Goal: Task Accomplishment & Management: Manage account settings

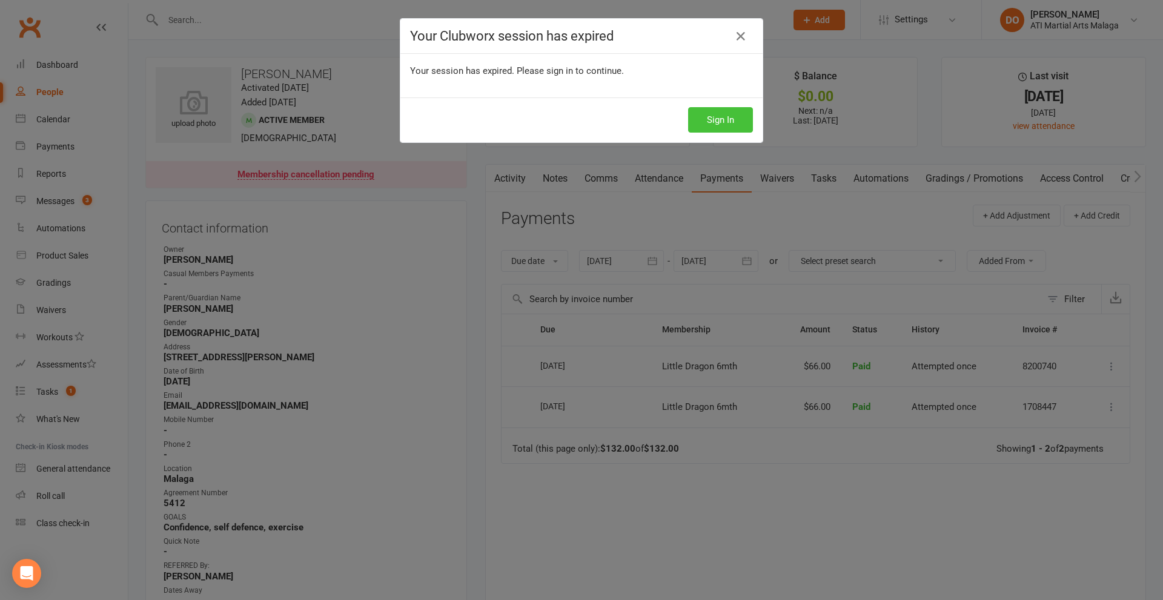
click at [718, 124] on button "Sign In" at bounding box center [720, 119] width 65 height 25
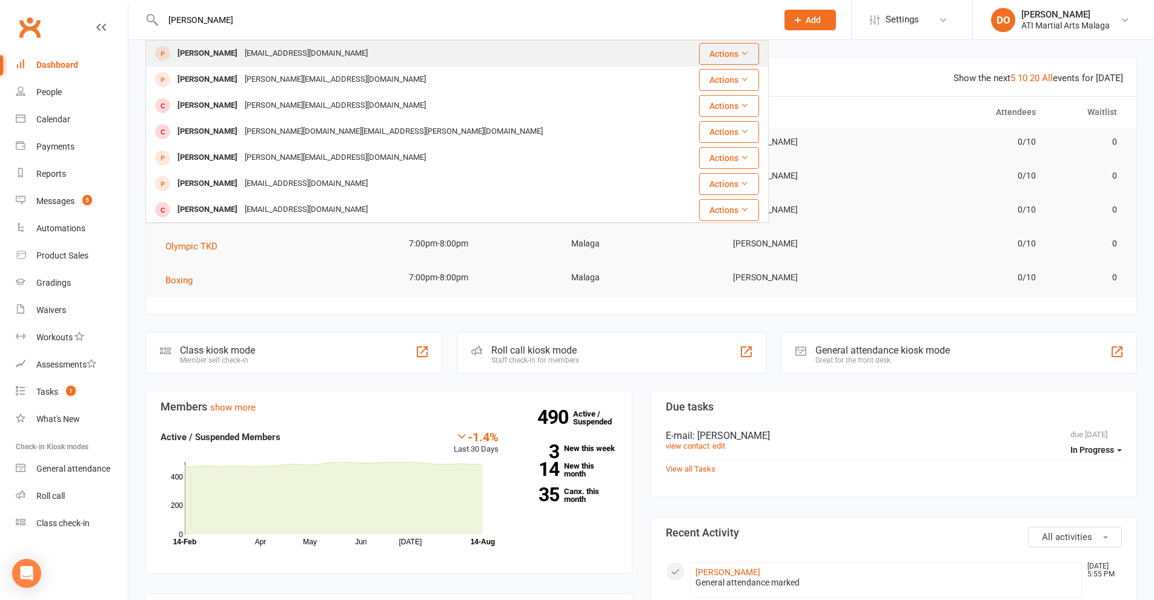
type input "david phungsa"
click at [241, 55] on div "noemail@exampleroom.com" at bounding box center [306, 54] width 130 height 18
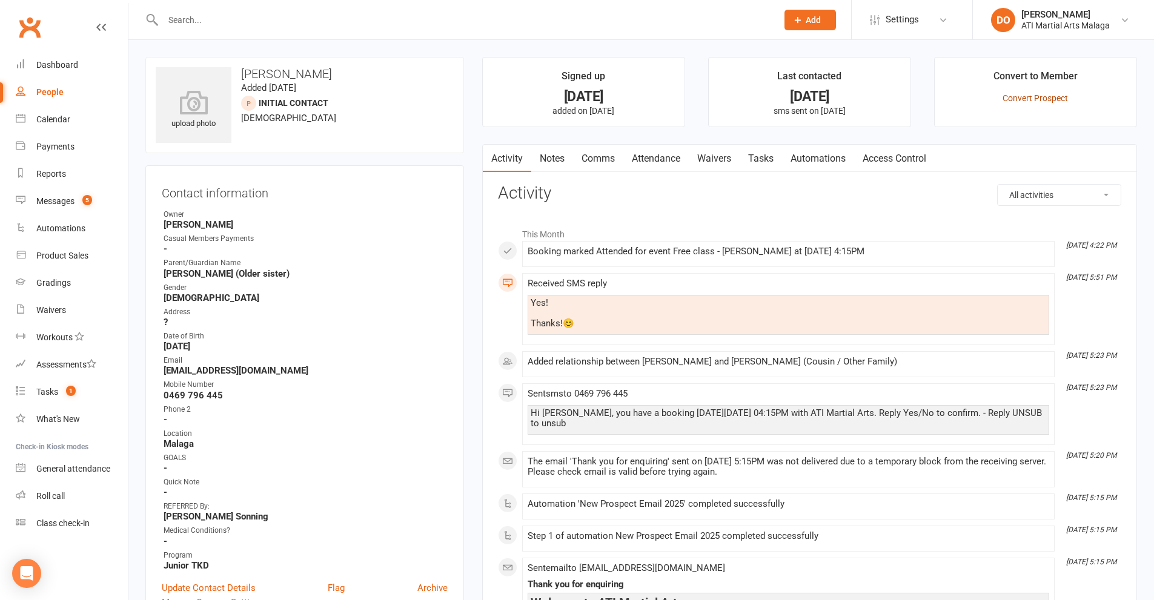
click at [1033, 98] on link "Convert Prospect" at bounding box center [1035, 98] width 65 height 10
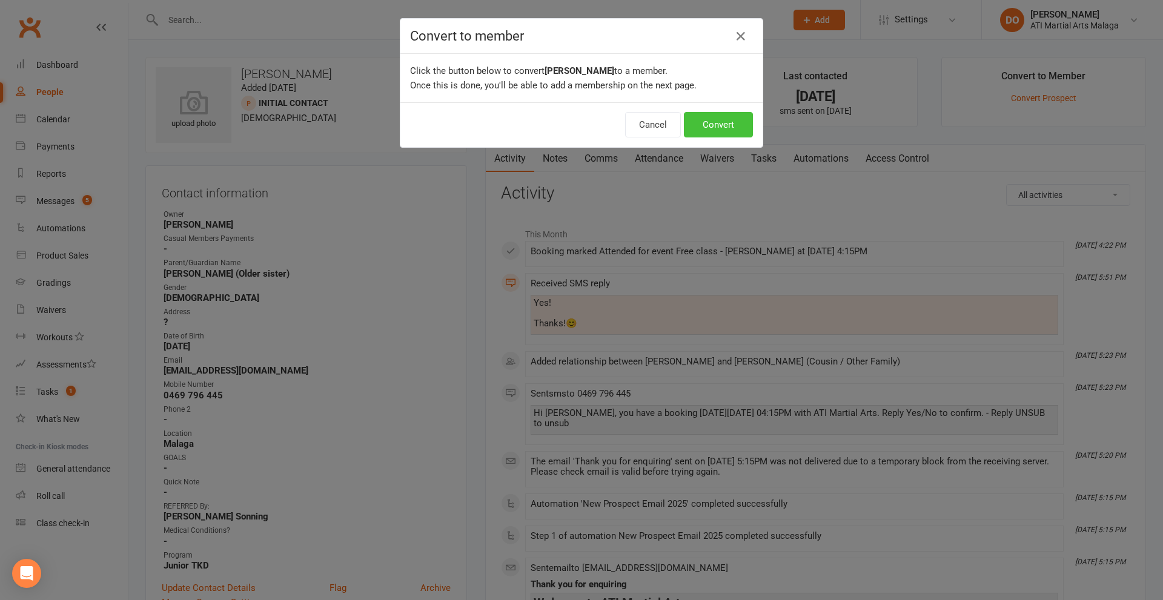
click at [729, 126] on button "Convert" at bounding box center [718, 124] width 69 height 25
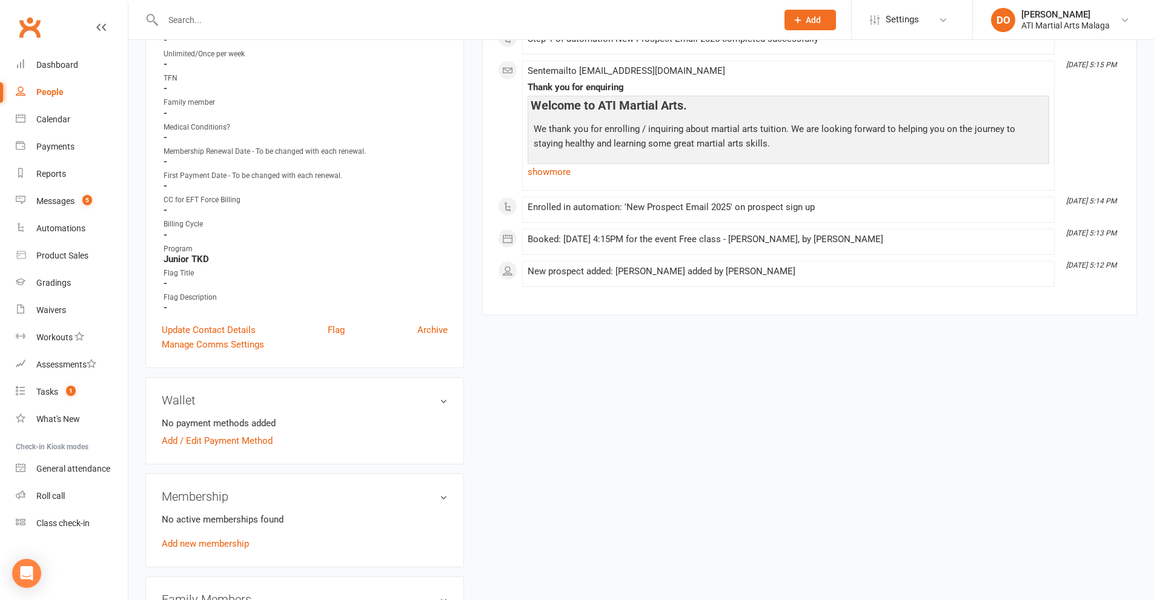
scroll to position [727, 0]
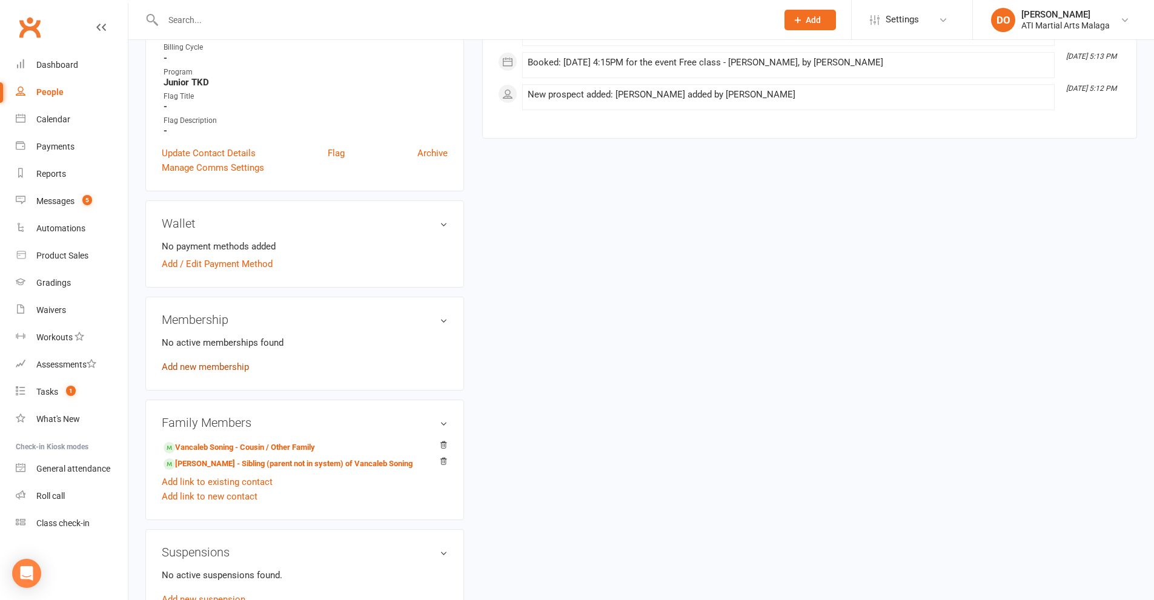
click at [242, 368] on link "Add new membership" at bounding box center [205, 367] width 87 height 11
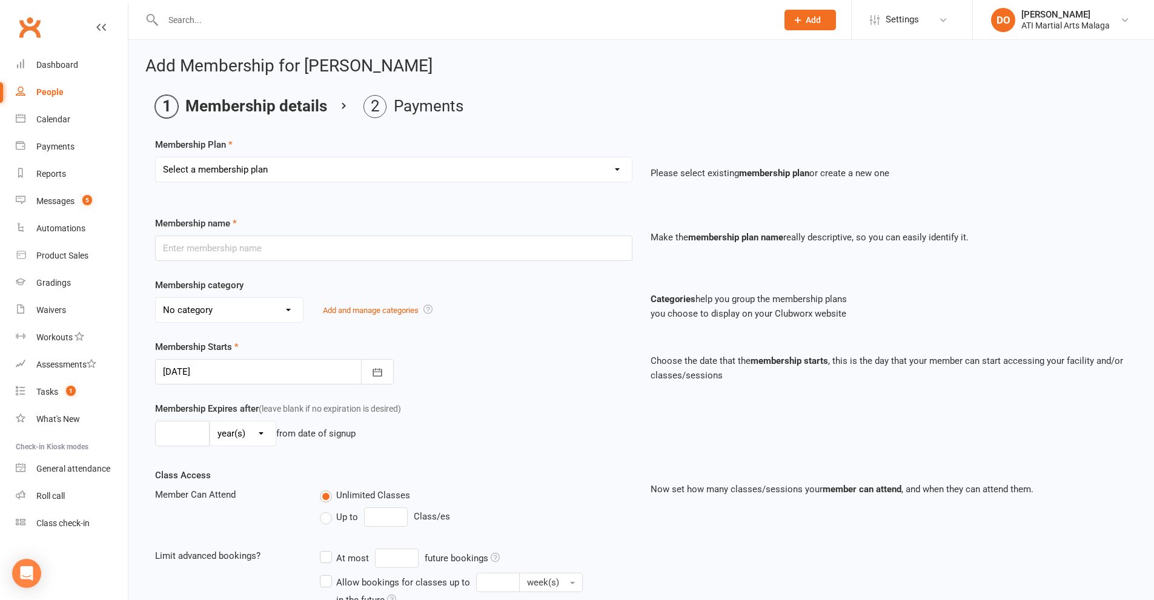
click at [351, 168] on select "Select a membership plan Create new Membership Plan Little Dragon 12mth Little …" at bounding box center [394, 170] width 476 height 24
select select "23"
click at [156, 158] on select "Select a membership plan Create new Membership Plan Little Dragon 12mth Little …" at bounding box center [394, 170] width 476 height 24
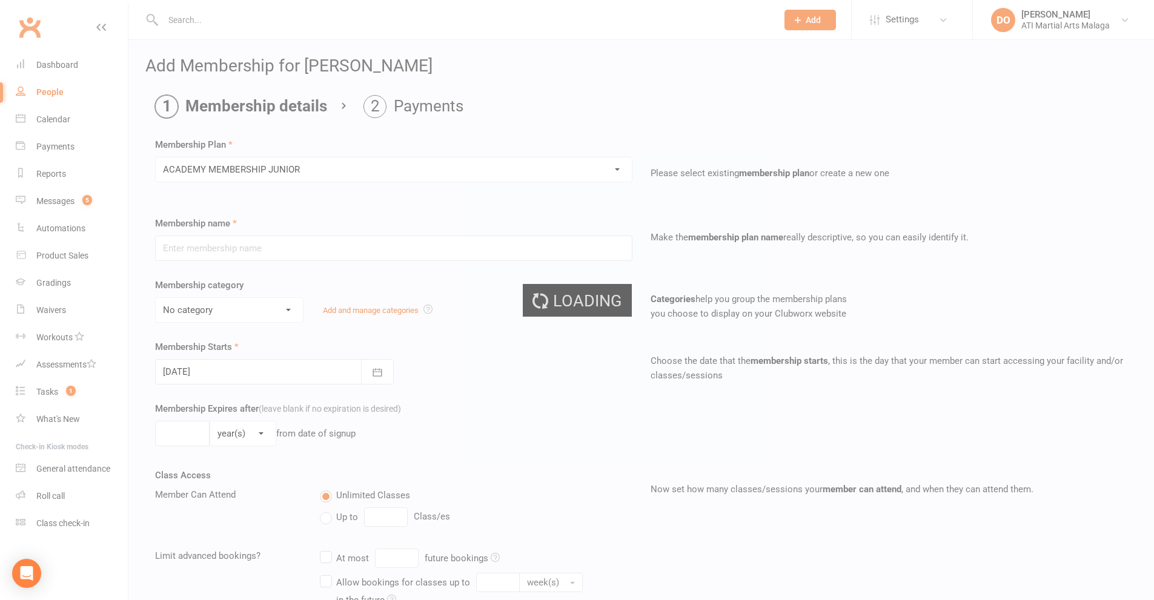
type input "ACADEMY MEMBERSHIP JUNIOR"
type input "0"
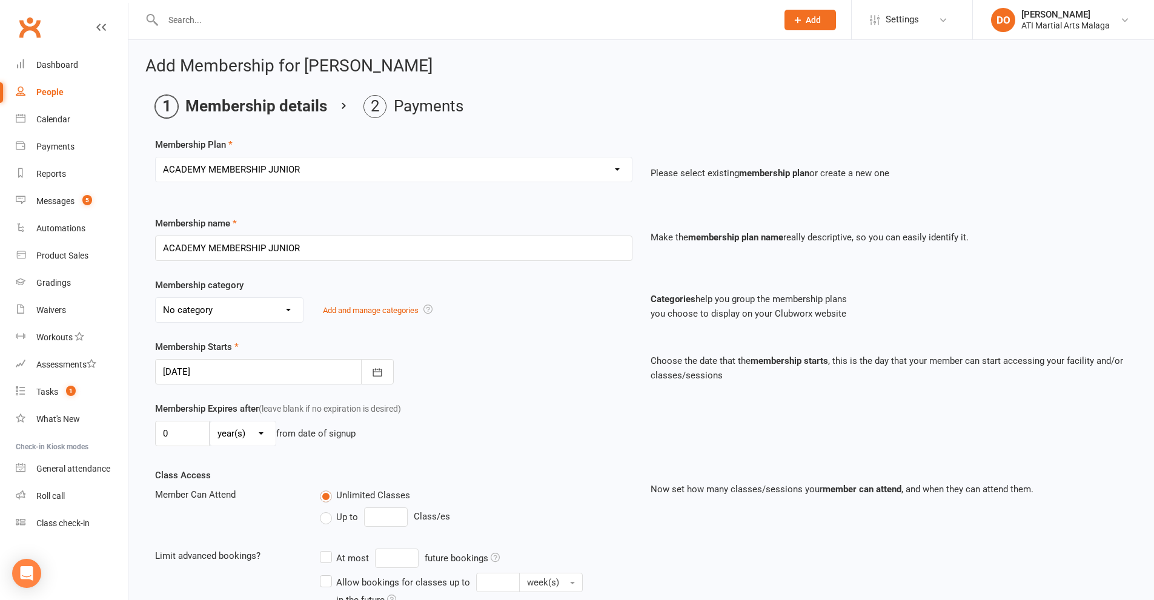
click at [253, 316] on select "No category ACADEMY - JUNIOR ACADEMY - SENIOR A-TKD BJJ BOXING Cancellation Car…" at bounding box center [229, 310] width 147 height 24
select select "11"
click at [156, 298] on select "No category ACADEMY - JUNIOR ACADEMY - SENIOR A-TKD BJJ BOXING Cancellation Car…" at bounding box center [229, 310] width 147 height 24
click at [375, 371] on icon "button" at bounding box center [377, 373] width 12 height 12
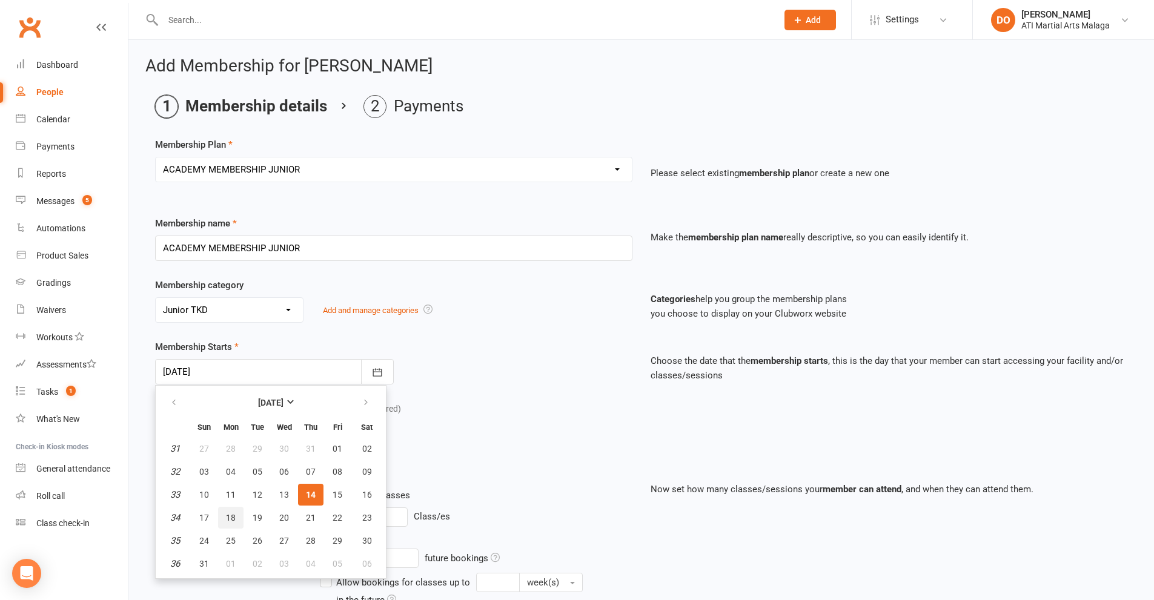
click at [230, 516] on span "18" at bounding box center [231, 518] width 10 height 10
type input "18 Aug 2025"
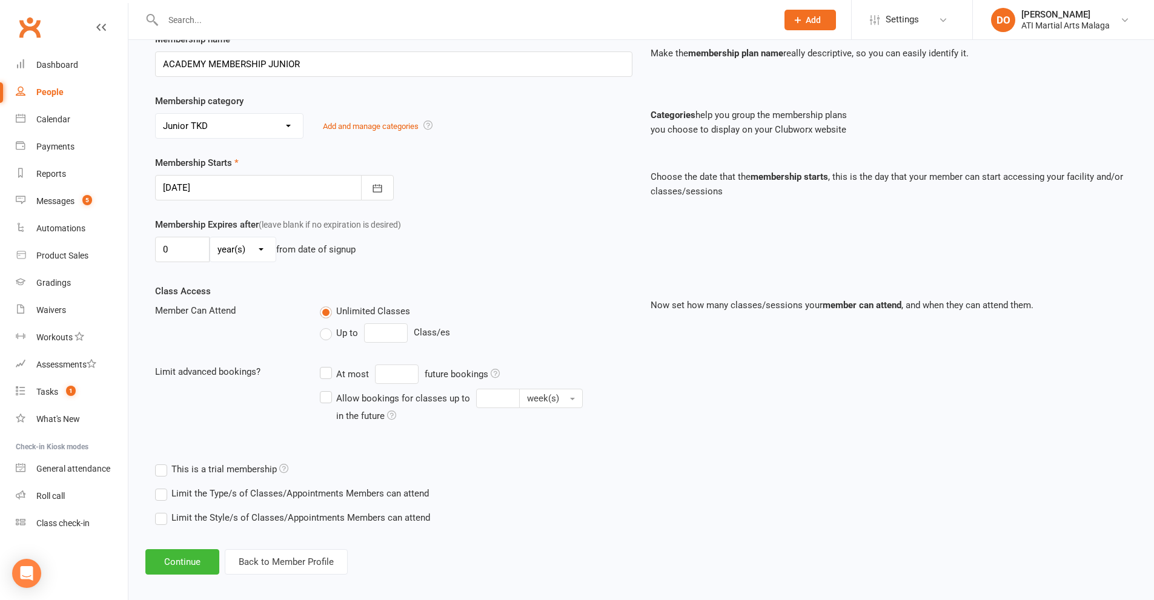
scroll to position [193, 0]
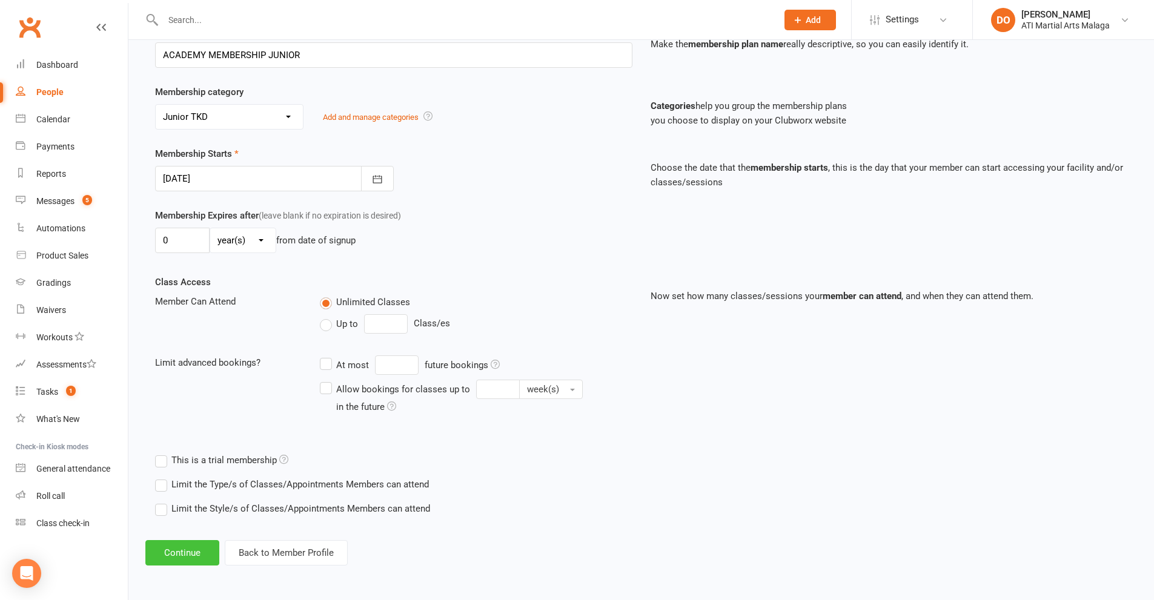
click at [205, 551] on button "Continue" at bounding box center [182, 552] width 74 height 25
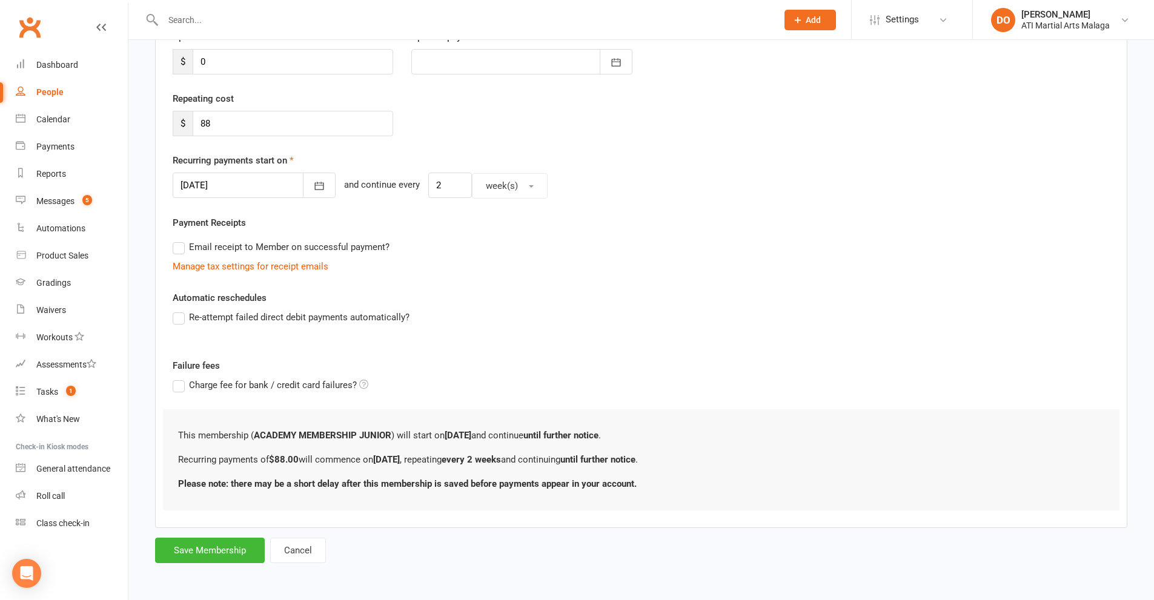
scroll to position [0, 0]
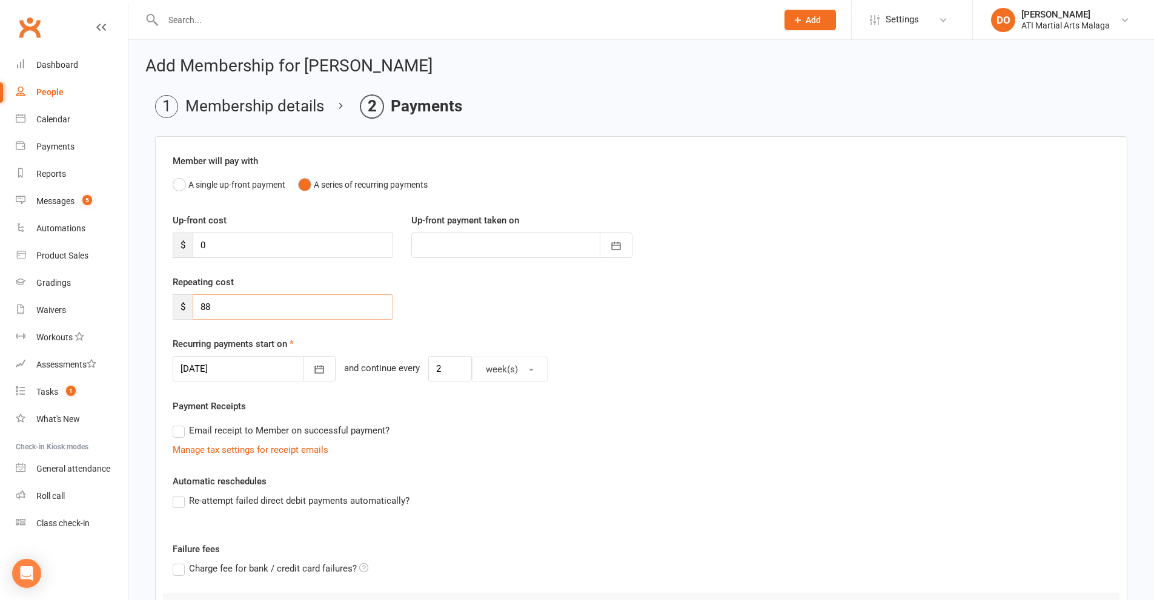
drag, startPoint x: 204, startPoint y: 316, endPoint x: 163, endPoint y: 322, distance: 41.6
click at [163, 322] on div "Member will pay with A single up-front payment A series of recurring payments U…" at bounding box center [641, 424] width 972 height 576
type input "94.00"
click at [313, 368] on icon "button" at bounding box center [319, 369] width 12 height 12
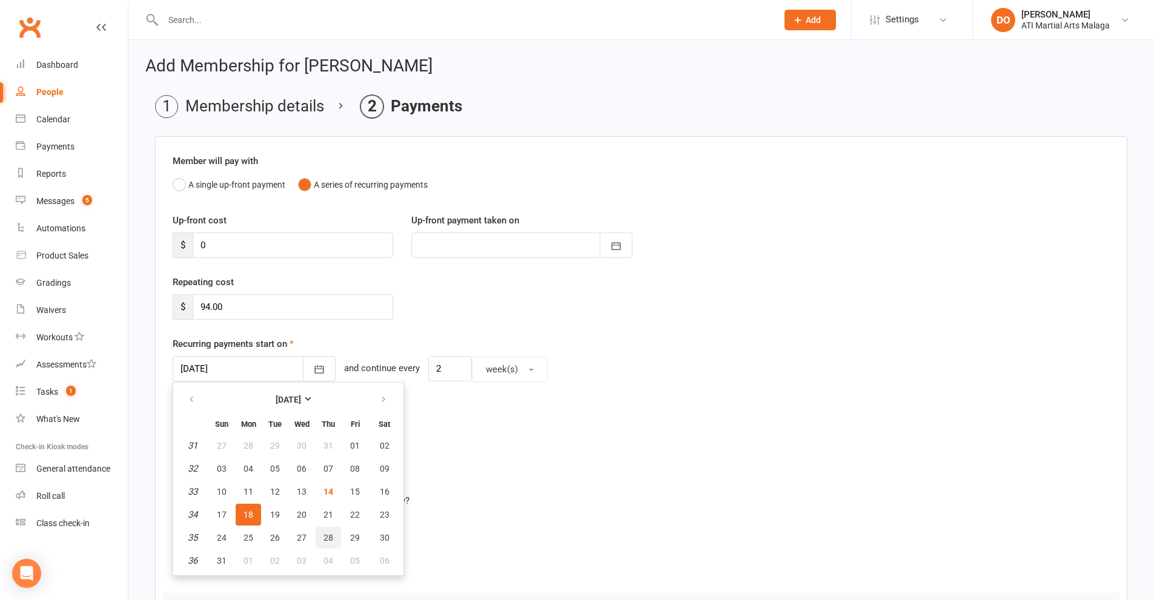
click at [331, 537] on span "28" at bounding box center [328, 538] width 10 height 10
type input "28 Aug 2025"
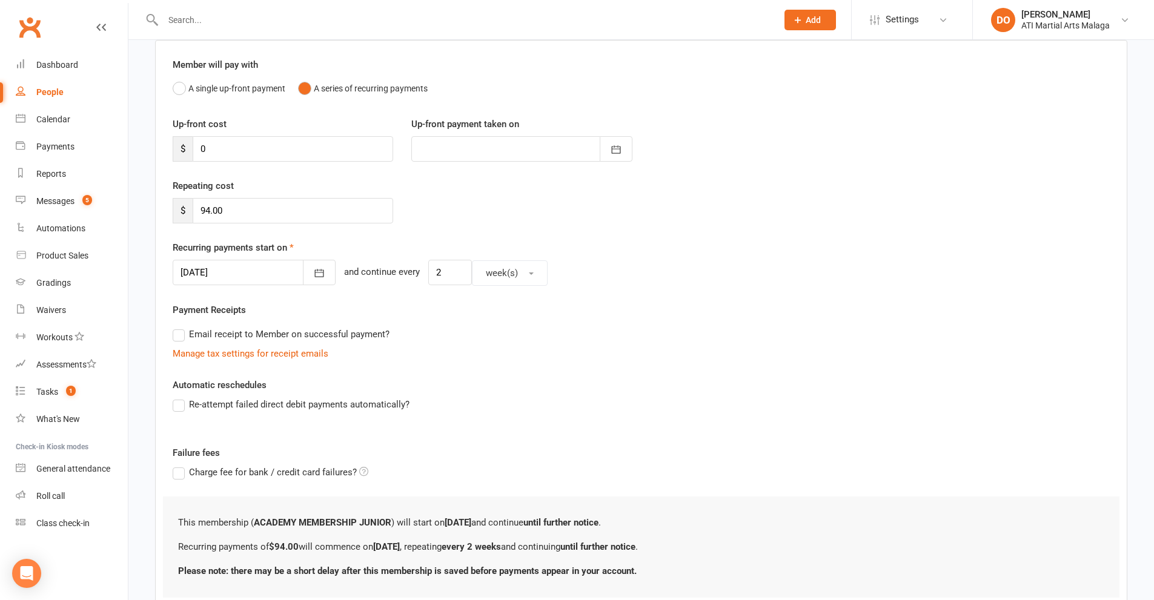
scroll to position [184, 0]
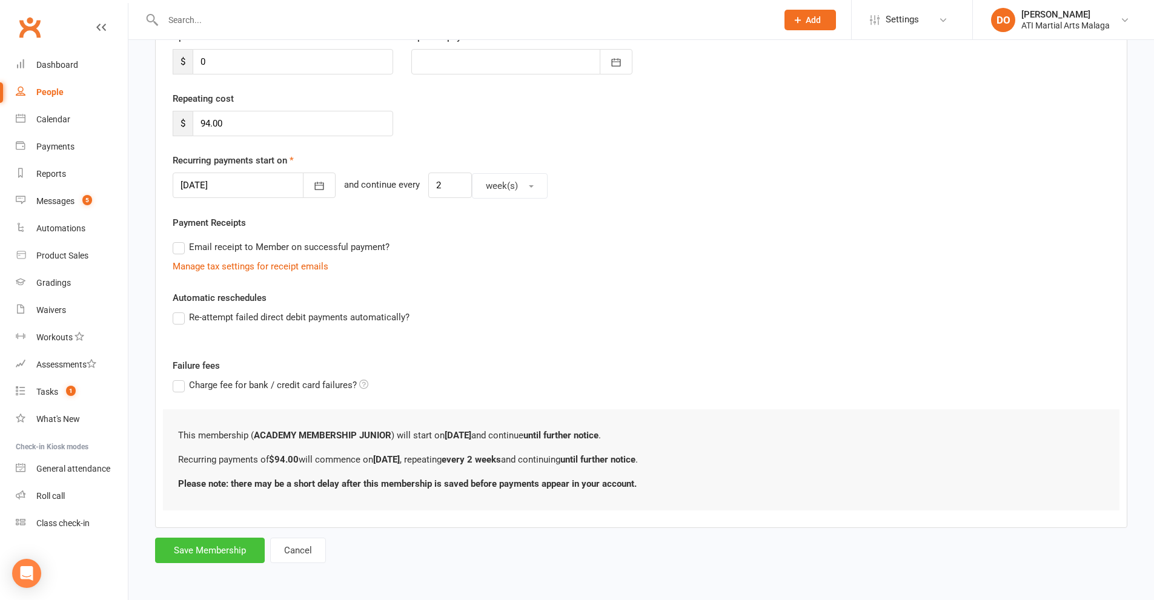
click at [213, 551] on button "Save Membership" at bounding box center [210, 550] width 110 height 25
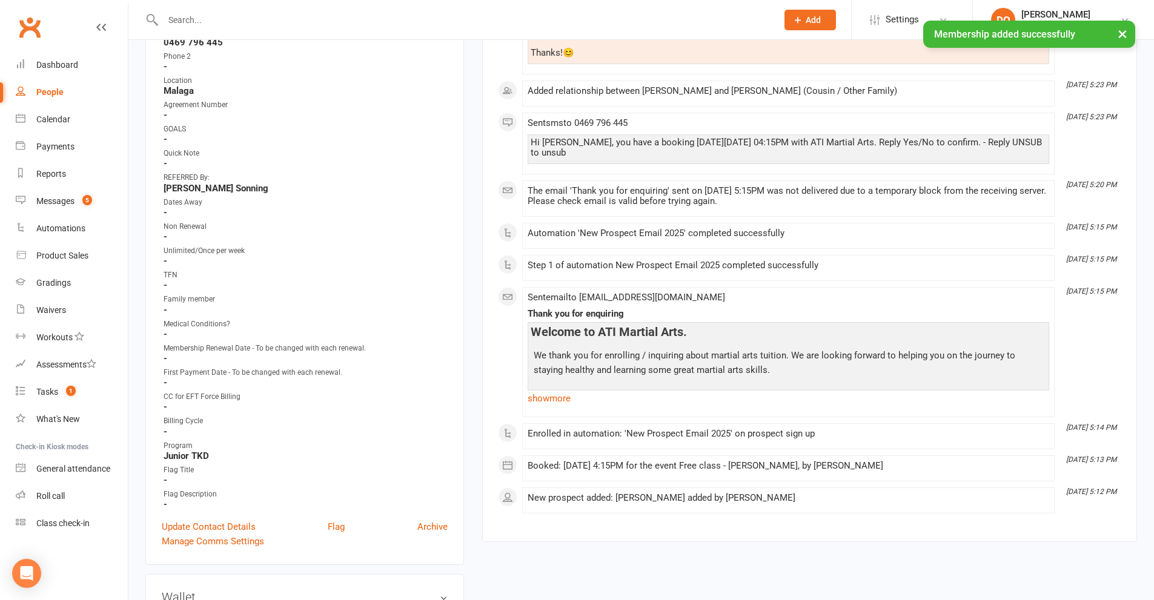
scroll to position [545, 0]
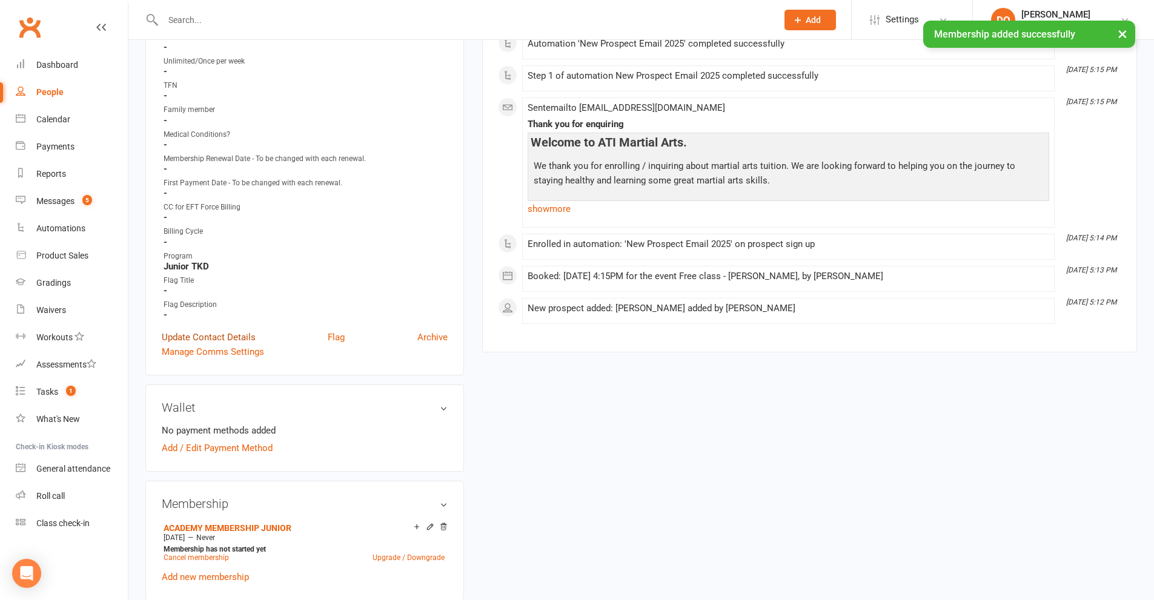
click at [222, 333] on link "Update Contact Details" at bounding box center [209, 337] width 94 height 15
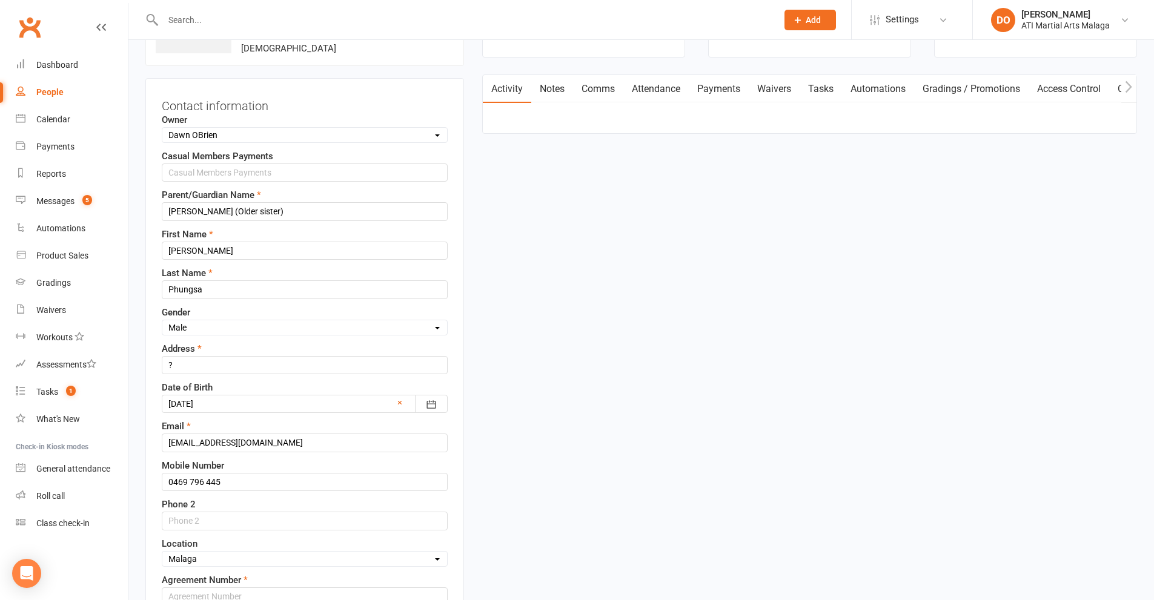
scroll to position [178, 0]
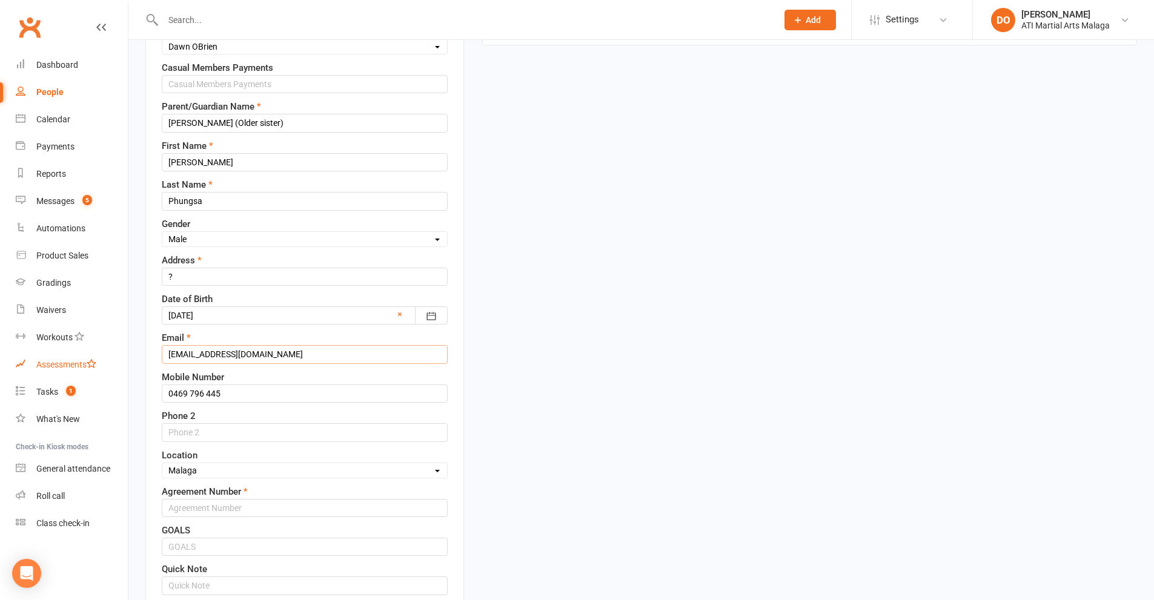
drag, startPoint x: 288, startPoint y: 355, endPoint x: 127, endPoint y: 362, distance: 161.9
type input "trezaks21@gmail.com"
click at [302, 514] on input "text" at bounding box center [305, 508] width 286 height 18
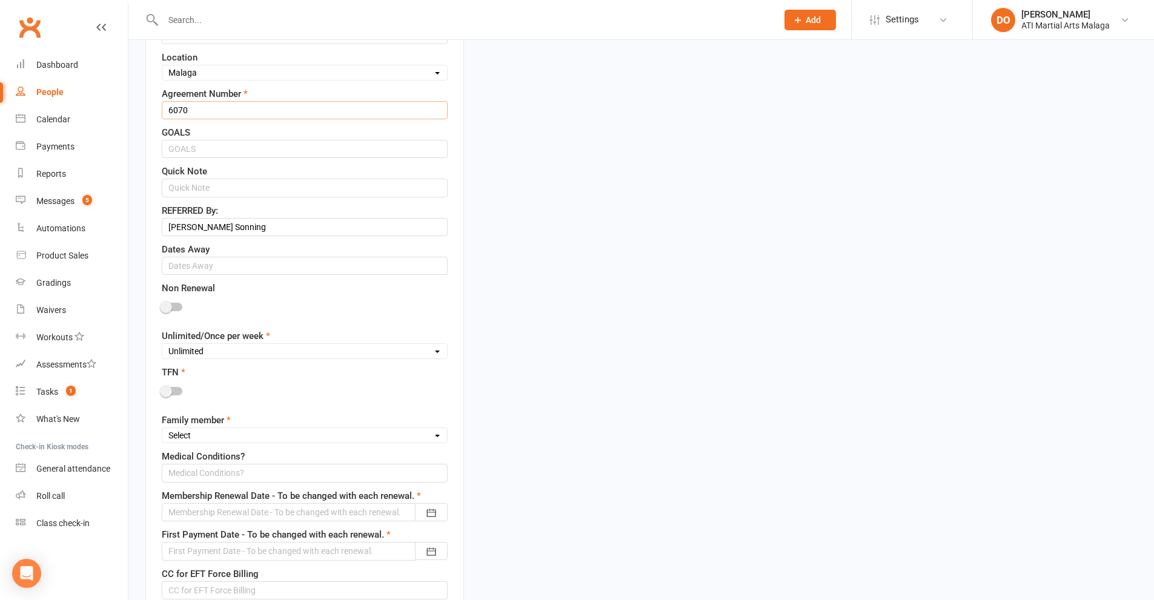
scroll to position [602, 0]
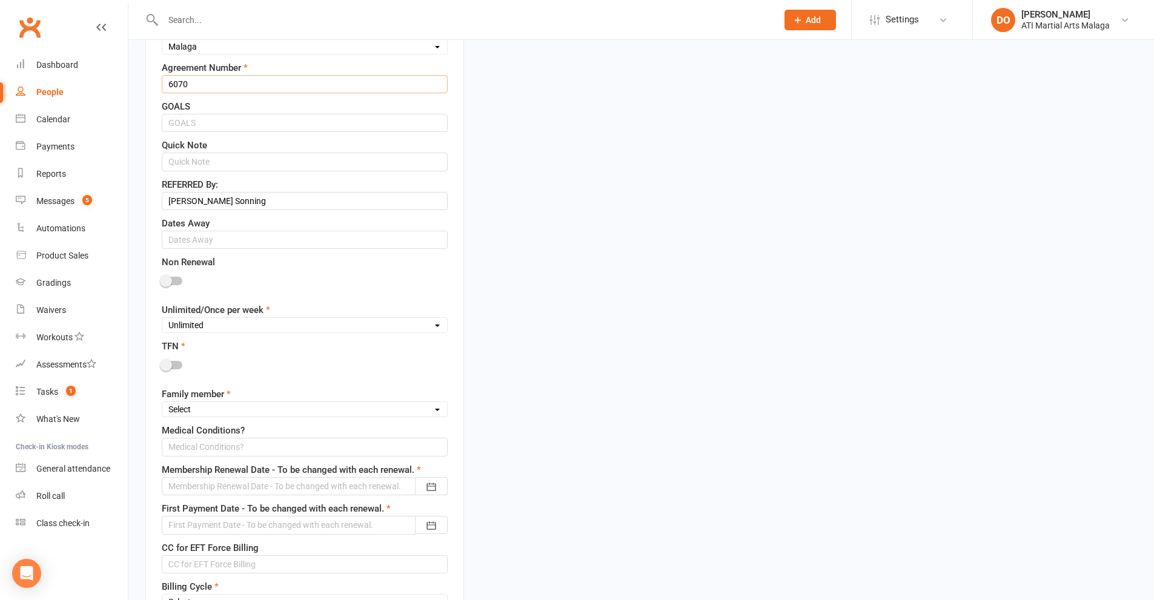
type input "6070"
click at [266, 327] on select "Unlimited Once Per Week Limited - 3 days a week Academy Twice a week(Satellite …" at bounding box center [304, 325] width 285 height 13
click at [162, 320] on select "Unlimited Once Per Week Limited - 3 days a week Academy Twice a week(Satellite …" at bounding box center [304, 325] width 285 height 13
click at [265, 331] on select "Unlimited Once Per Week Limited - 3 days a week Academy Twice a week(Satellite …" at bounding box center [304, 325] width 285 height 13
select select "Unlimited"
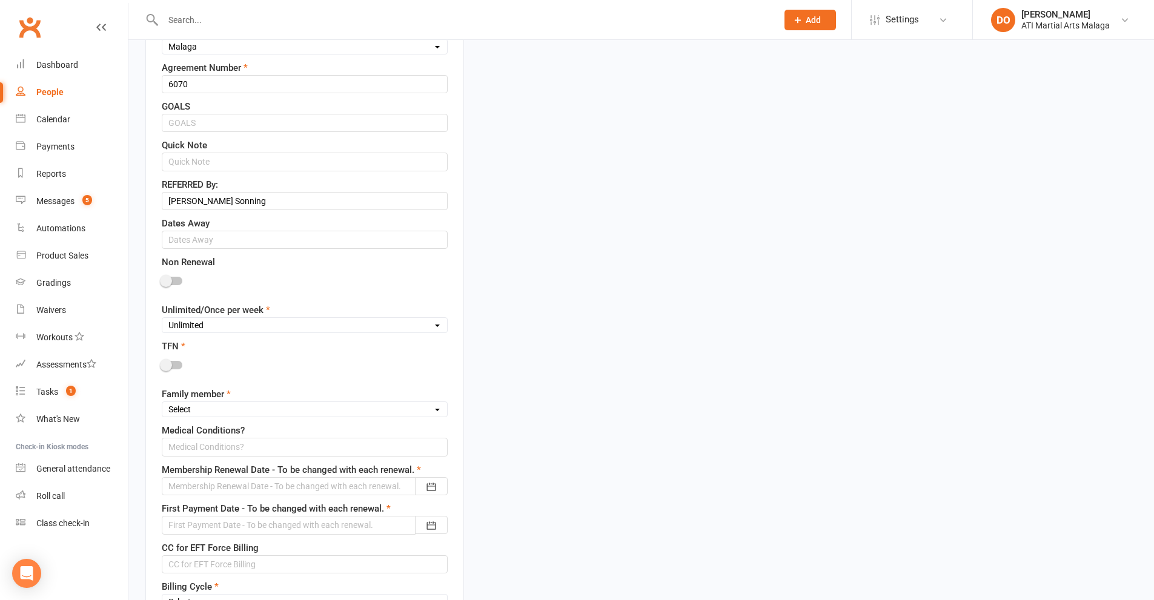
click at [162, 320] on select "Unlimited Once Per Week Limited - 3 days a week Academy Twice a week(Satellite …" at bounding box center [304, 325] width 285 height 13
click at [181, 367] on div at bounding box center [172, 365] width 21 height 8
click at [162, 363] on input "checkbox" at bounding box center [162, 363] width 0 height 0
click at [214, 415] on select "Select 1st member 2nd member 3rd member 4th member 5th member 6th member 7th me…" at bounding box center [304, 409] width 285 height 13
select select "1st member"
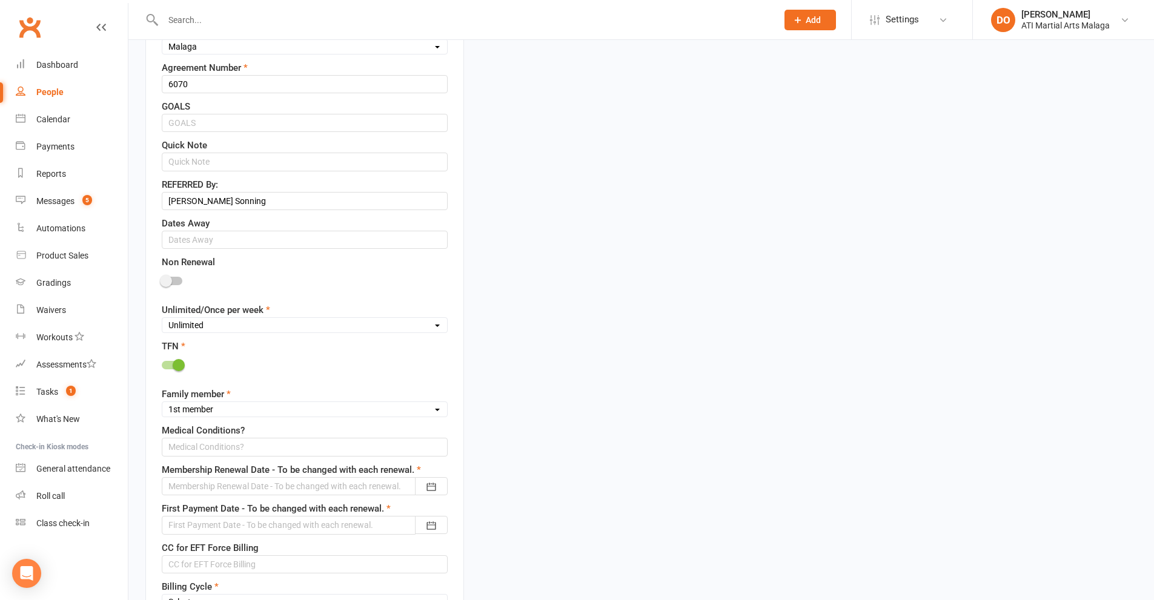
click at [162, 405] on select "Select 1st member 2nd member 3rd member 4th member 5th member 6th member 7th me…" at bounding box center [304, 409] width 285 height 13
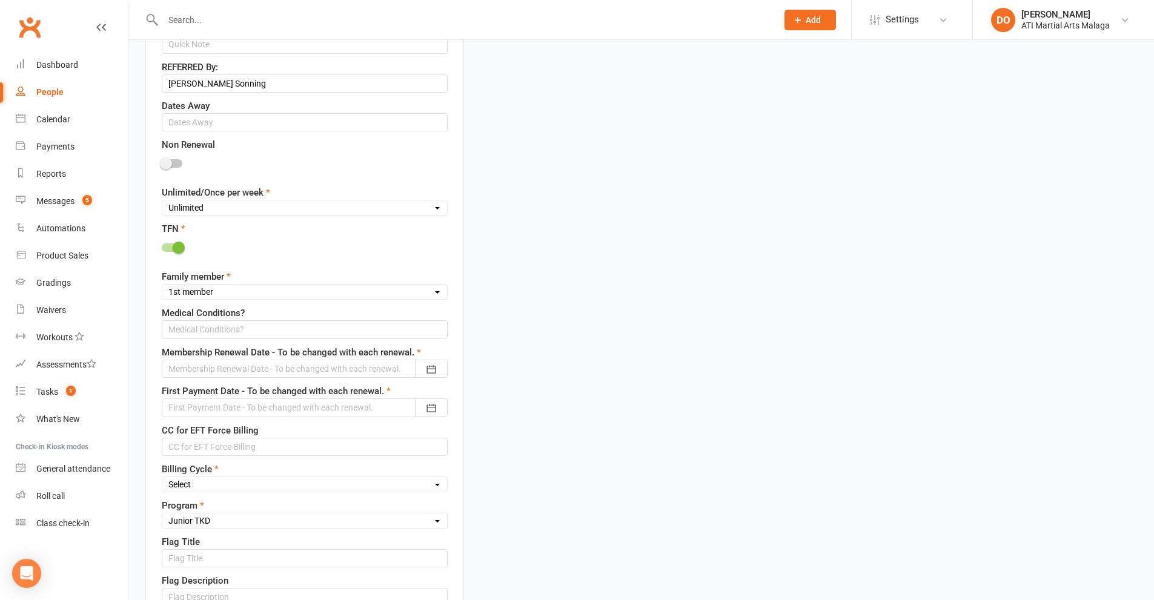
scroll to position [723, 0]
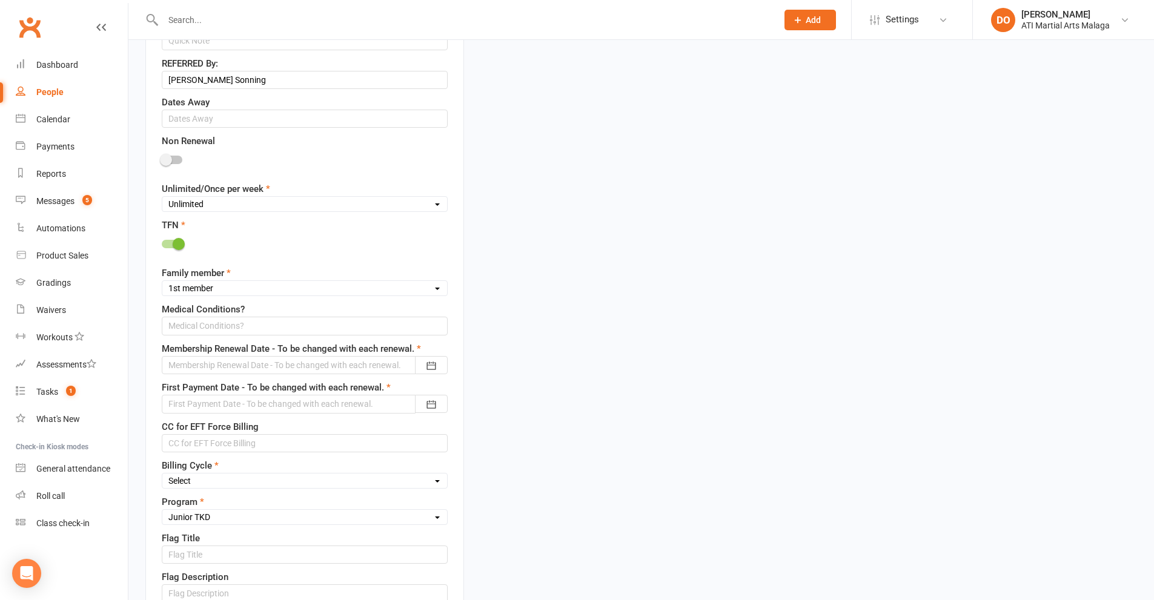
click at [305, 371] on div at bounding box center [305, 365] width 286 height 18
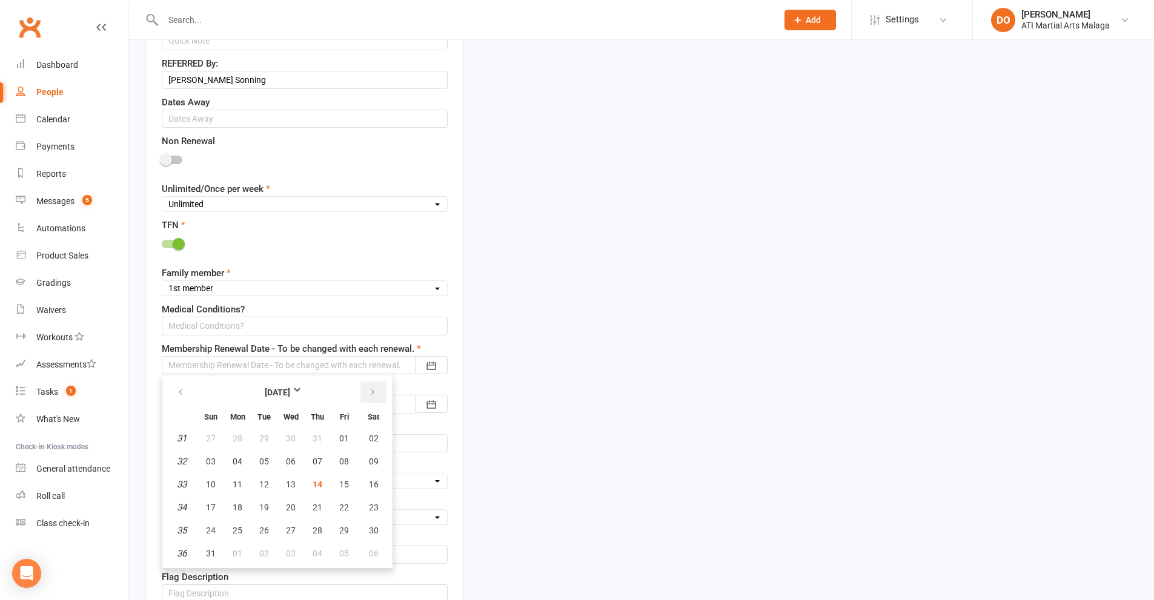
click at [373, 394] on icon "button" at bounding box center [372, 393] width 8 height 10
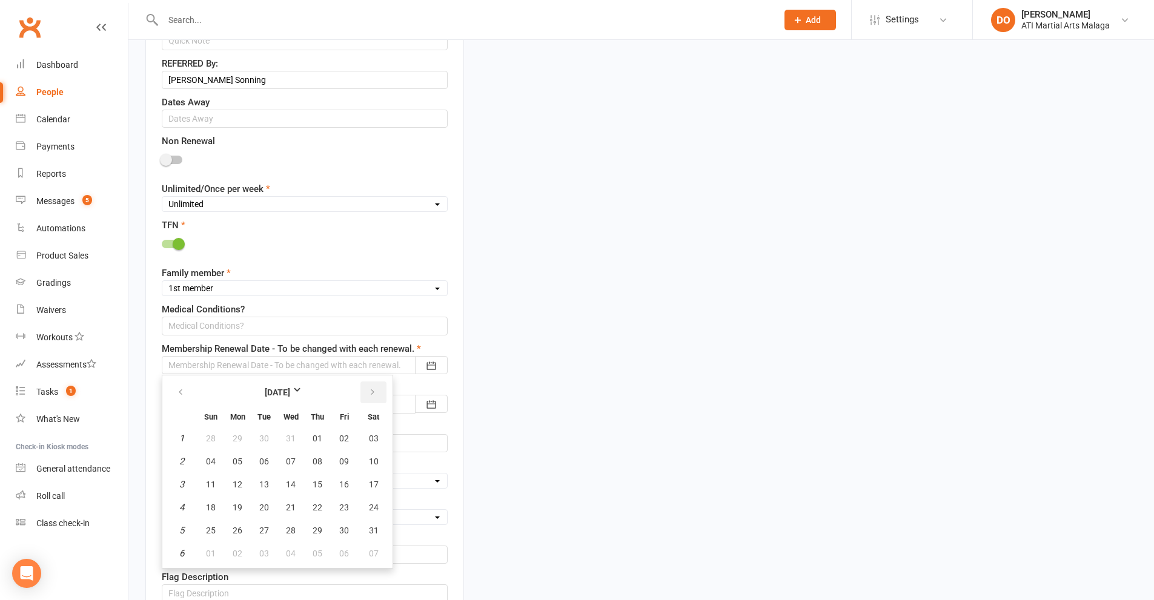
click at [373, 394] on icon "button" at bounding box center [372, 393] width 8 height 10
click at [290, 488] on span "18" at bounding box center [291, 485] width 10 height 10
type input "18 Feb 2026"
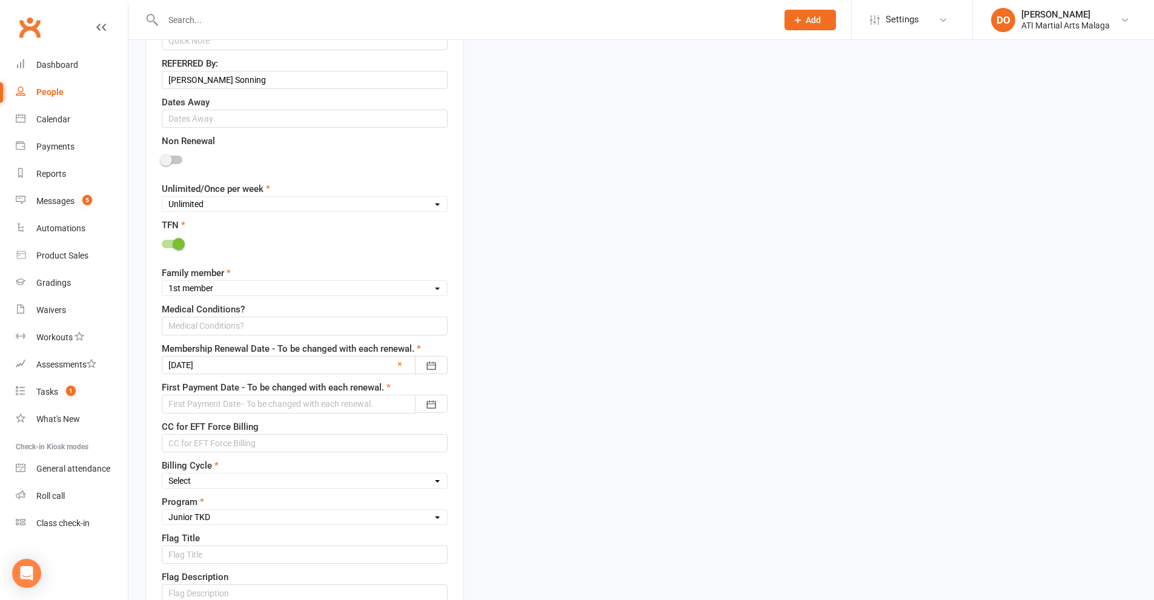
click at [293, 403] on div at bounding box center [305, 404] width 286 height 18
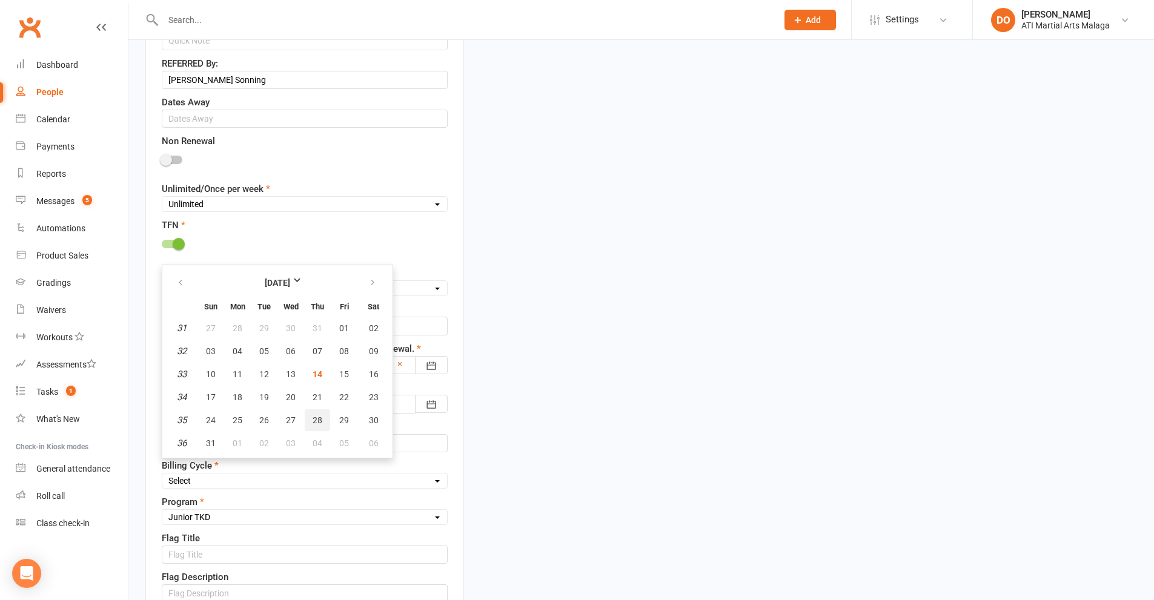
click at [311, 423] on button "28" at bounding box center [317, 421] width 25 height 22
type input "28 Aug 2025"
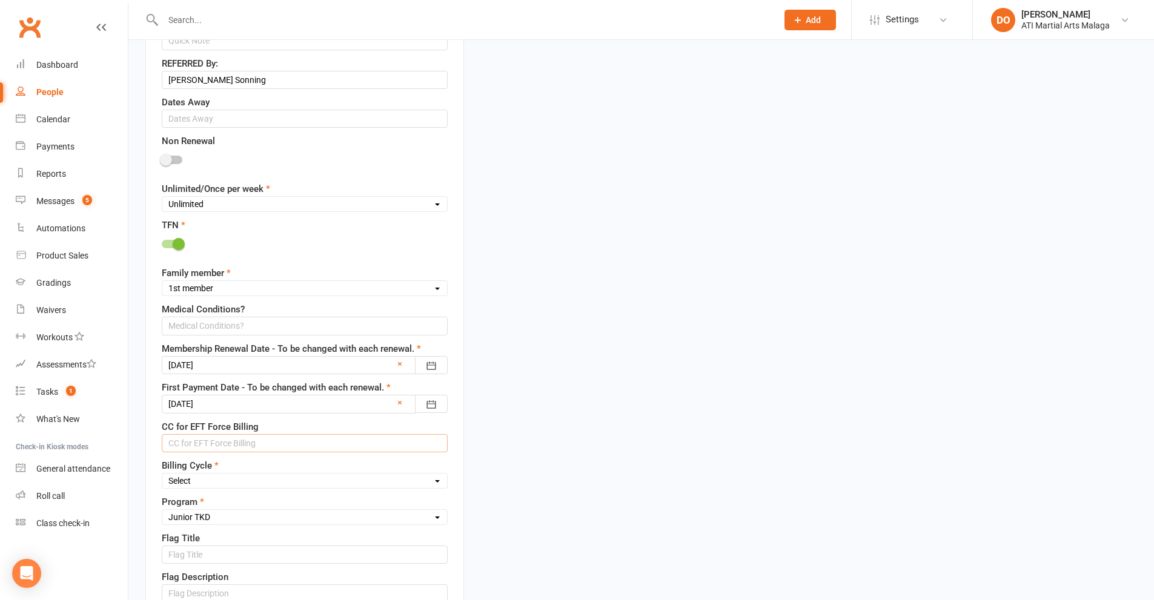
click at [333, 443] on input "text" at bounding box center [305, 443] width 286 height 18
type input "5217 2930 1102 4402 exp 08/28"
click at [306, 481] on select "Select Fortnightly Monthly Weekly Pay as you go Upfront LEAD ONLY Quarterly Ins…" at bounding box center [304, 480] width 285 height 13
select select "Fortnightly"
click at [162, 476] on select "Select Fortnightly Monthly Weekly Pay as you go Upfront LEAD ONLY Quarterly Ins…" at bounding box center [304, 480] width 285 height 13
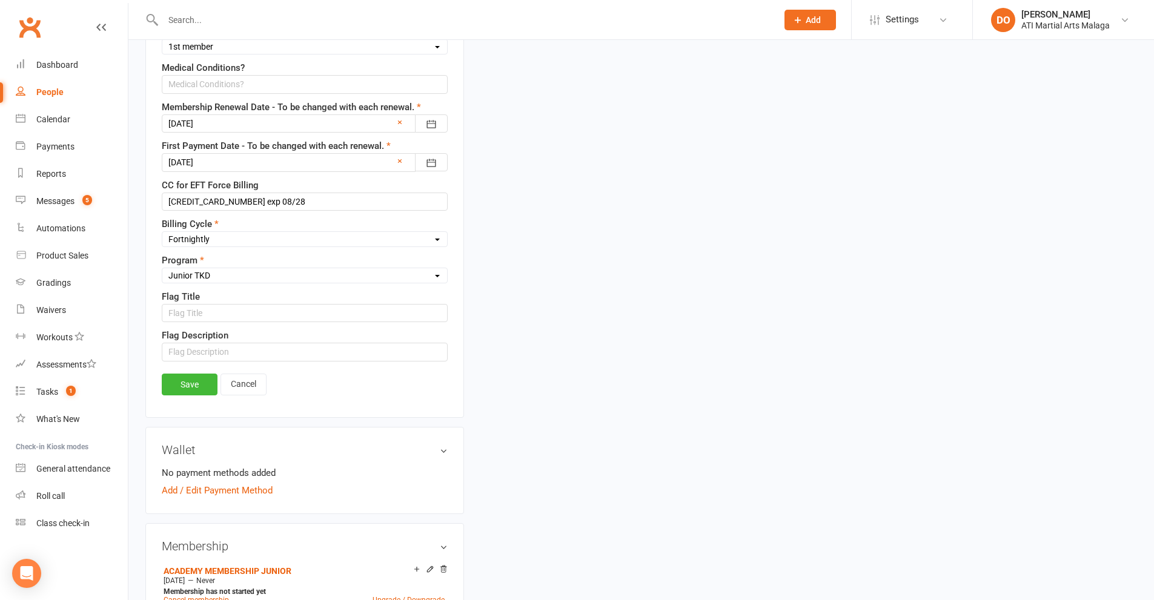
scroll to position [966, 0]
click at [197, 381] on link "Save" at bounding box center [190, 384] width 56 height 22
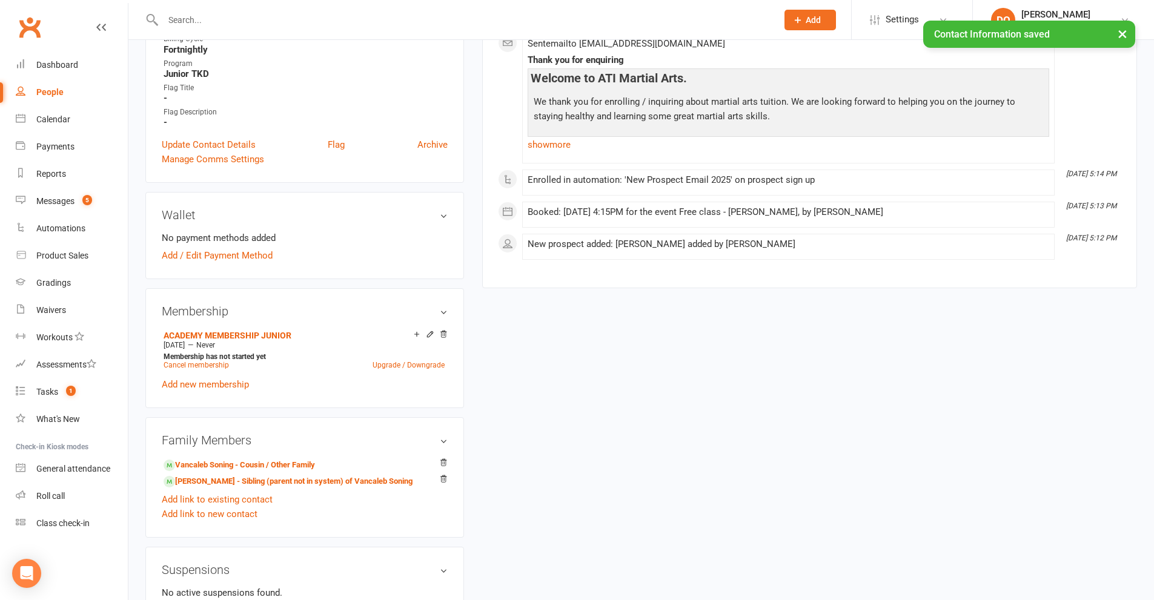
scroll to position [723, 0]
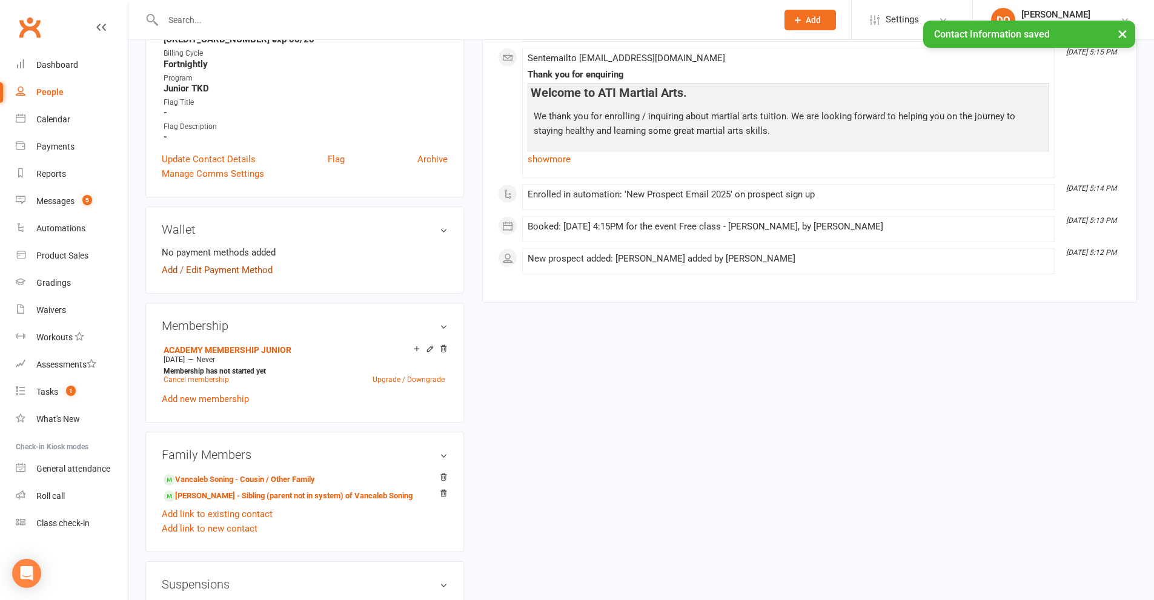
click at [234, 268] on link "Add / Edit Payment Method" at bounding box center [217, 270] width 111 height 15
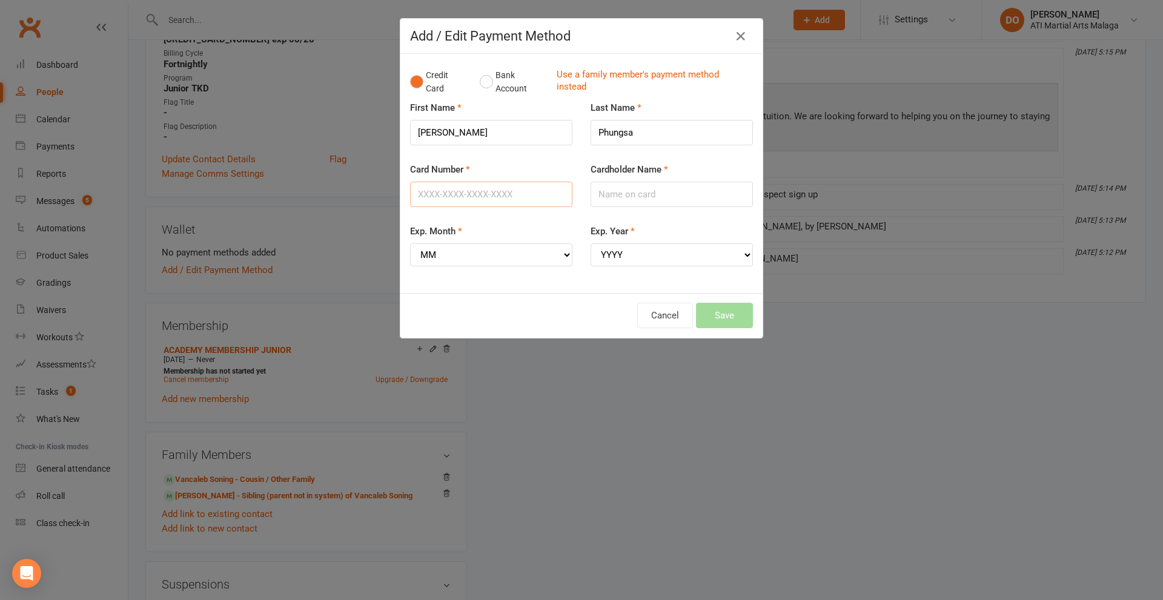
click at [502, 197] on input "Card Number" at bounding box center [491, 194] width 162 height 25
type input "5217293011024402"
click at [545, 254] on select "MM 01 02 03 04 05 06 07 08 09 10 11 12" at bounding box center [491, 255] width 162 height 23
select select "08"
click at [410, 244] on select "MM 01 02 03 04 05 06 07 08 09 10 11 12" at bounding box center [491, 255] width 162 height 23
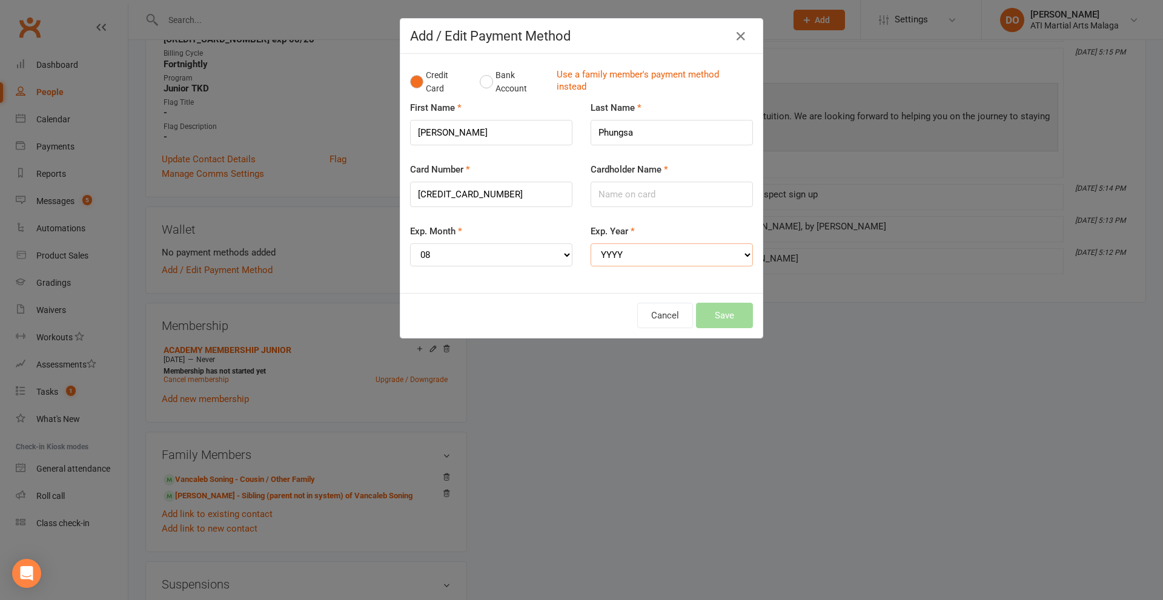
click at [649, 257] on select "YYYY 2025 2026 2027 2028 2029 2030 2031 2032 2033 2034" at bounding box center [672, 255] width 162 height 23
select select "2028"
click at [591, 244] on select "YYYY 2025 2026 2027 2028 2029 2030 2031 2032 2033 2034" at bounding box center [672, 255] width 162 height 23
click at [639, 191] on input "Cardholder Name" at bounding box center [672, 194] width 162 height 25
type input "Mrs Shen Yaw Phungsa"
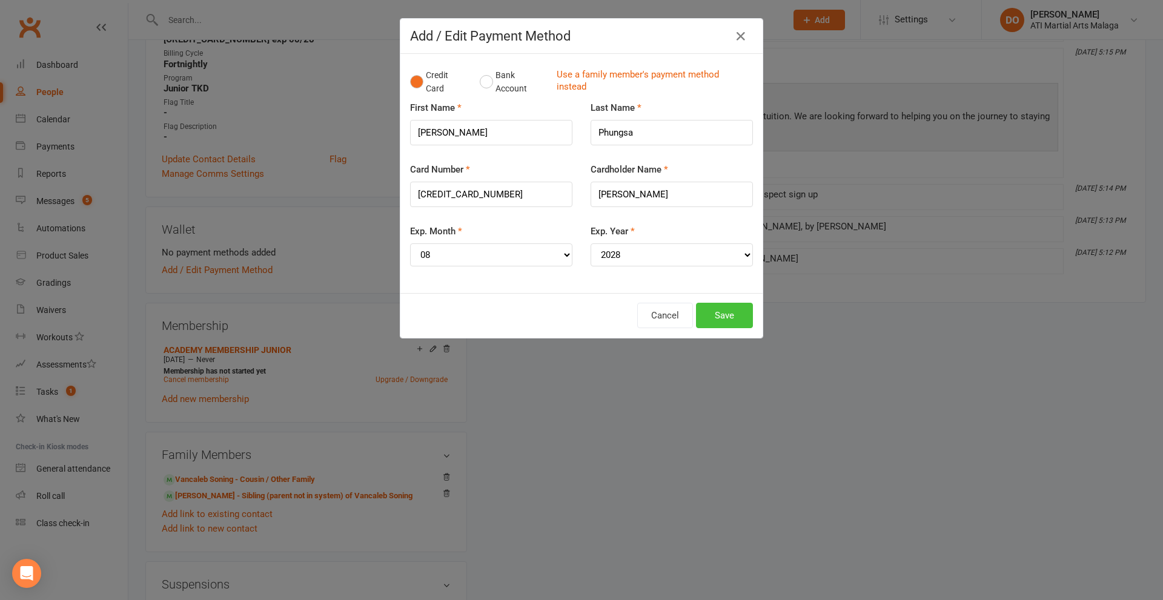
click at [725, 312] on button "Save" at bounding box center [724, 315] width 57 height 25
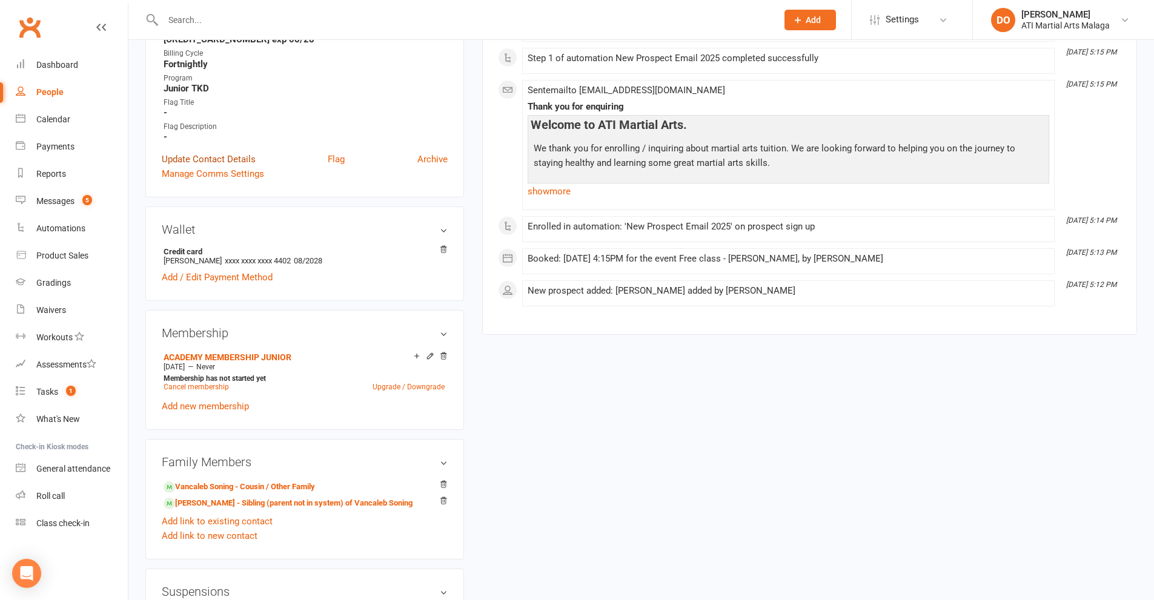
click at [203, 160] on link "Update Contact Details" at bounding box center [209, 159] width 94 height 15
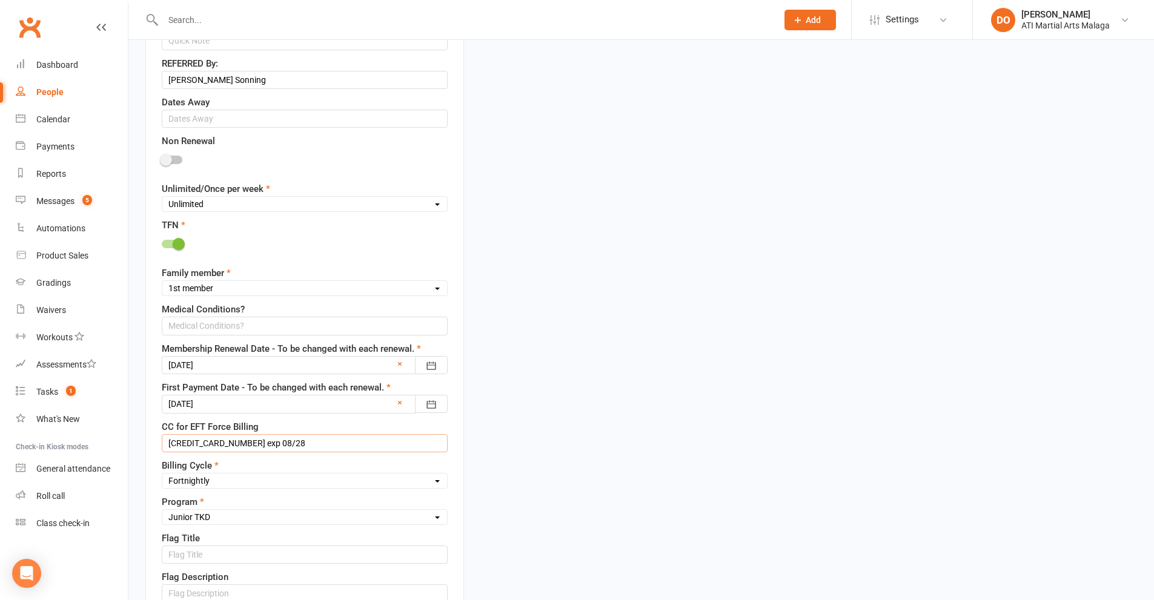
click at [330, 443] on input "5217 2930 1102 4402 exp 08/28" at bounding box center [305, 443] width 286 height 18
click at [294, 443] on input "5217 2930 1102 4402 exp 08/28 Mums card)" at bounding box center [305, 443] width 286 height 18
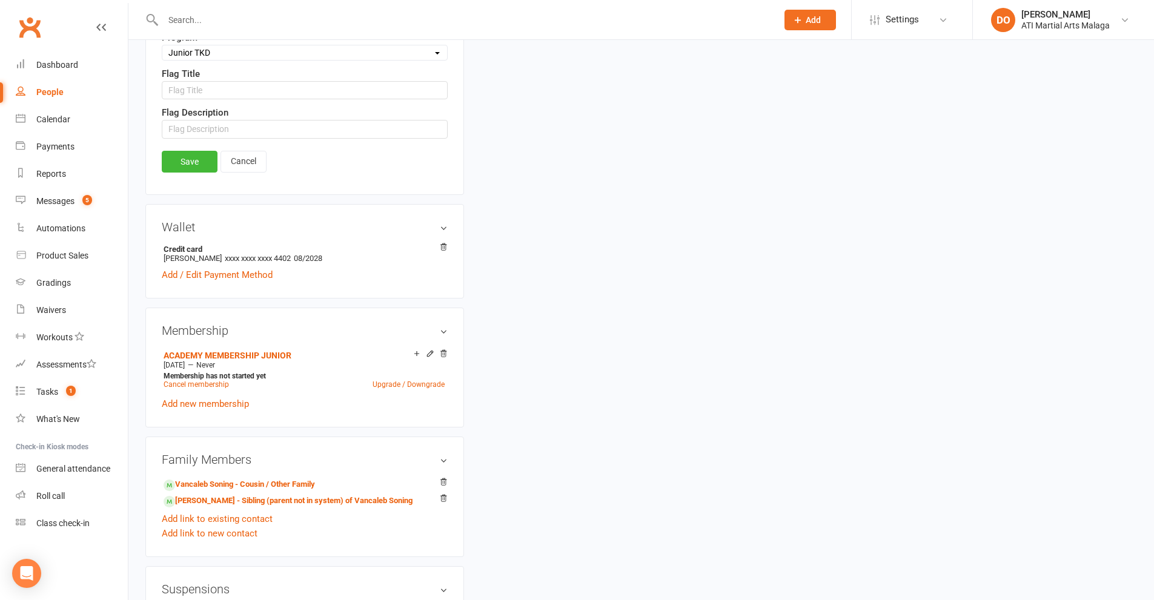
scroll to position [1208, 0]
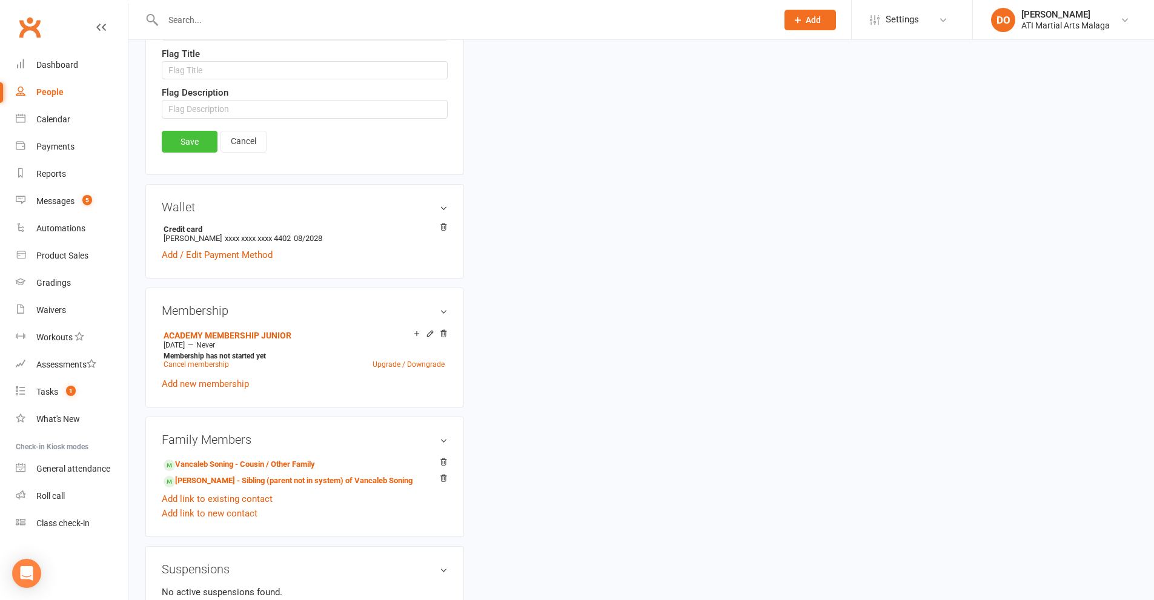
type input "5217 2930 1102 4402 exp 08/28 (Mums card)"
click at [197, 145] on link "Save" at bounding box center [190, 142] width 56 height 22
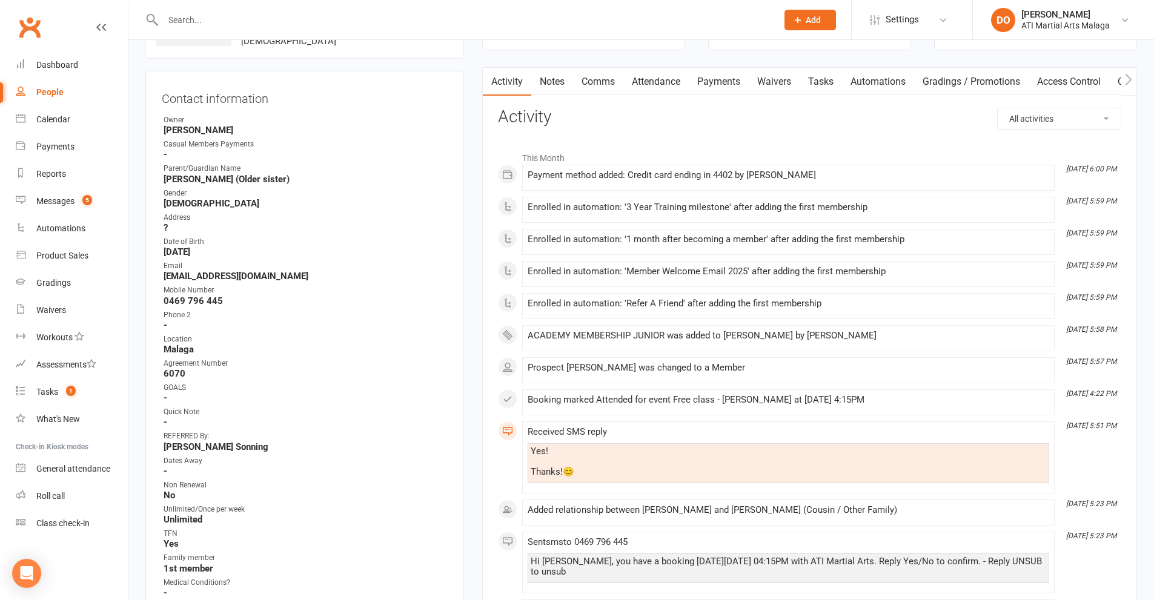
scroll to position [0, 0]
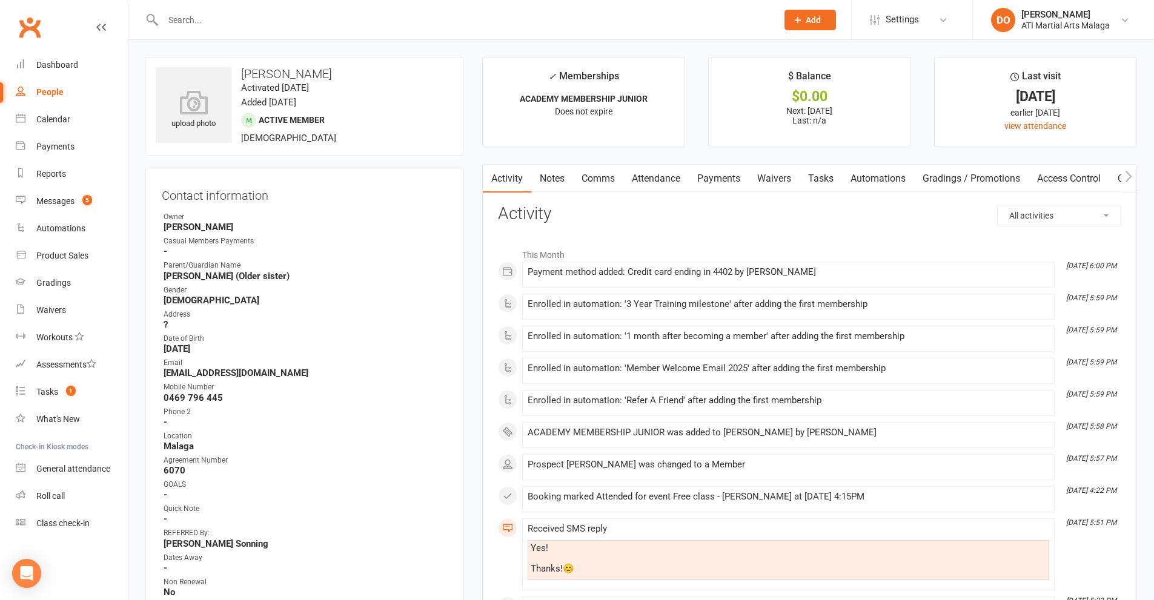
click at [724, 175] on link "Payments" at bounding box center [719, 179] width 60 height 28
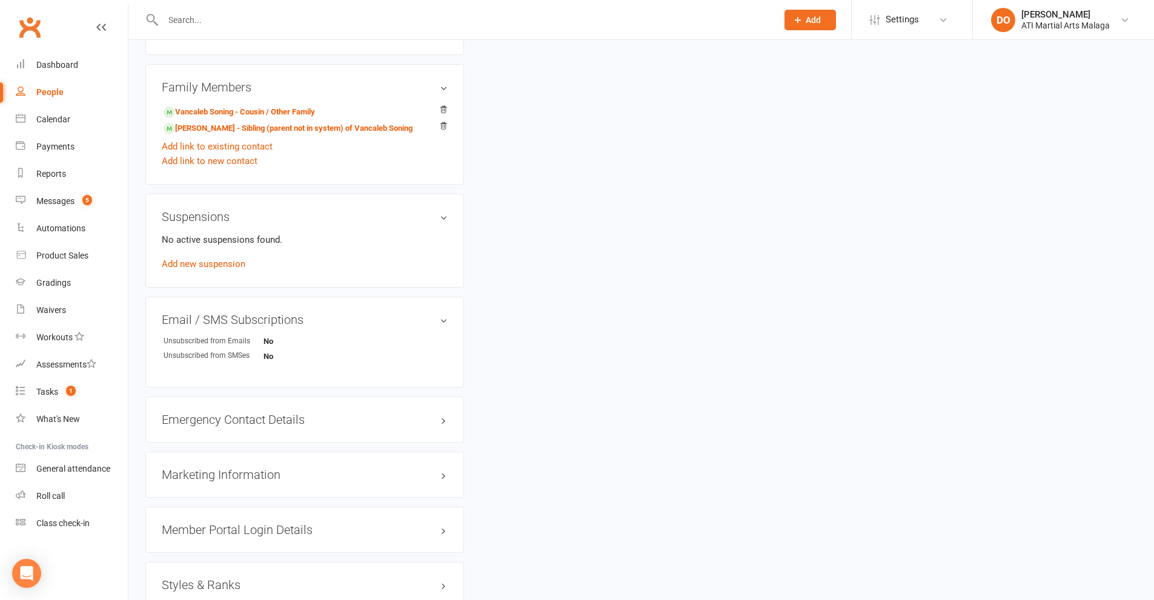
scroll to position [1192, 0]
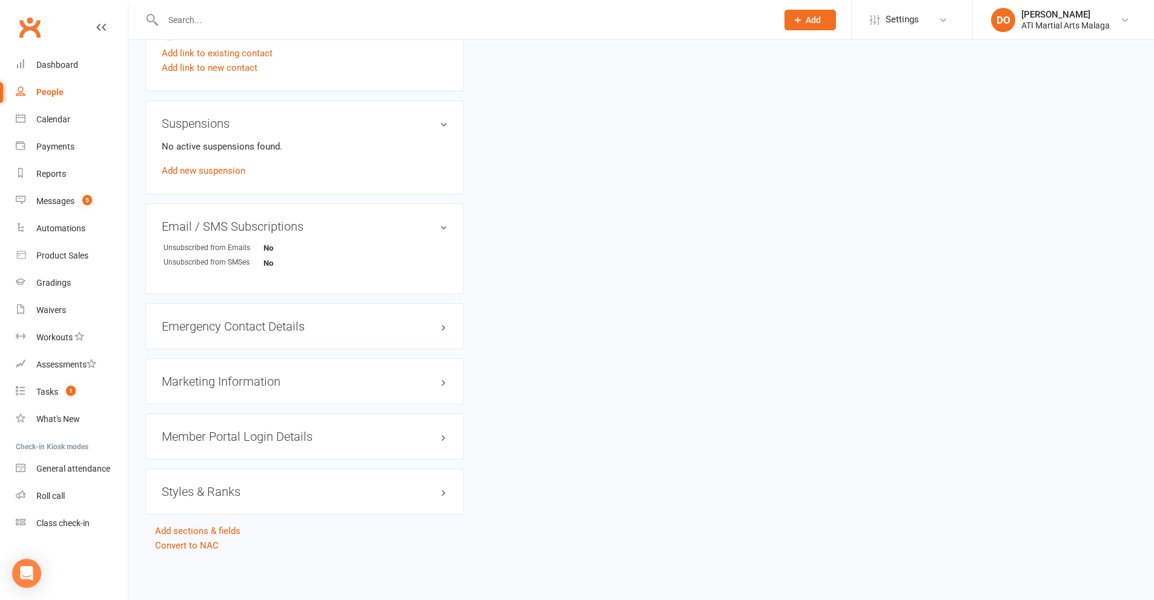
click at [194, 490] on h3 "Styles & Ranks" at bounding box center [305, 491] width 286 height 13
click at [206, 536] on link "Add new style" at bounding box center [190, 539] width 56 height 11
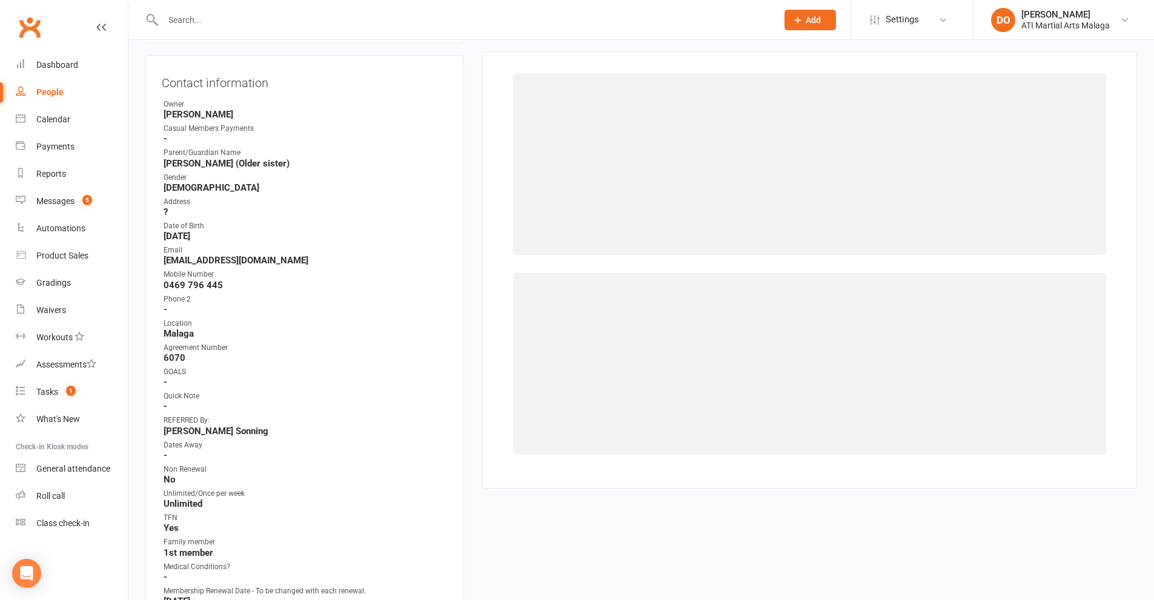
scroll to position [104, 0]
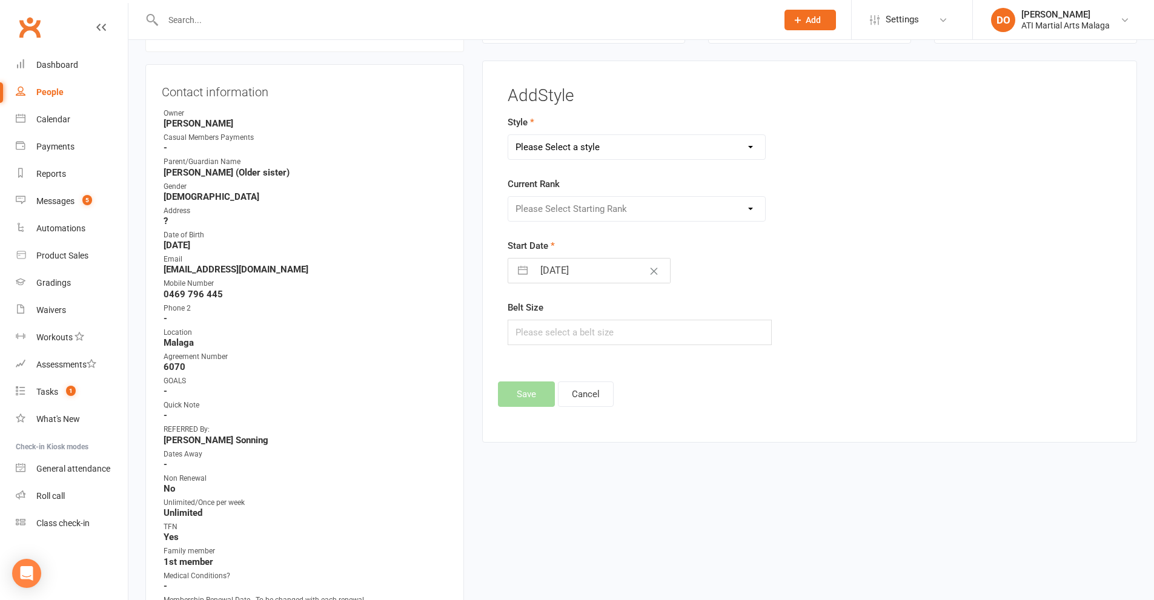
click at [671, 145] on select "Please Select a style BJJ Adults BJJ JUNIORS Boxing Kickboxing Adults Kickboxin…" at bounding box center [636, 147] width 257 height 24
select select "2862"
click at [508, 135] on select "Please Select a style BJJ Adults BJJ JUNIORS Boxing Kickboxing Adults Kickboxin…" at bounding box center [636, 147] width 257 height 24
click at [610, 209] on select "Please Select Starting Rank 10th 9th 8th 7th 6th 5th 4th 3rd 2nd 1st Cho Dan Bo…" at bounding box center [636, 209] width 257 height 24
select select "30532"
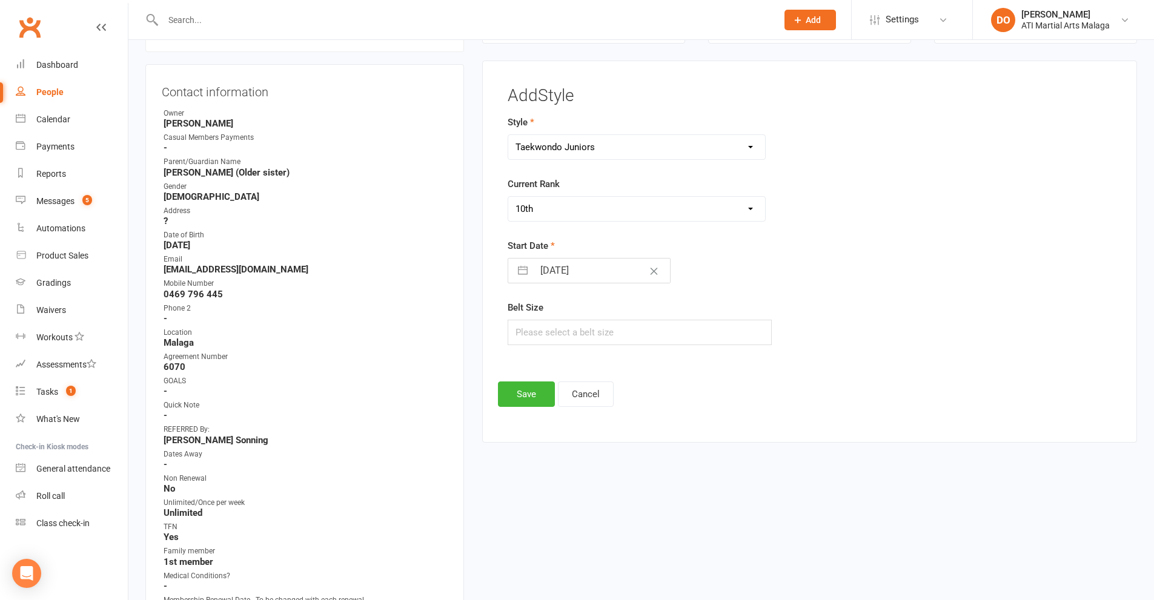
click at [508, 197] on select "Please Select Starting Rank 10th 9th 8th 7th 6th 5th 4th 3rd 2nd 1st Cho Dan Bo…" at bounding box center [636, 209] width 257 height 24
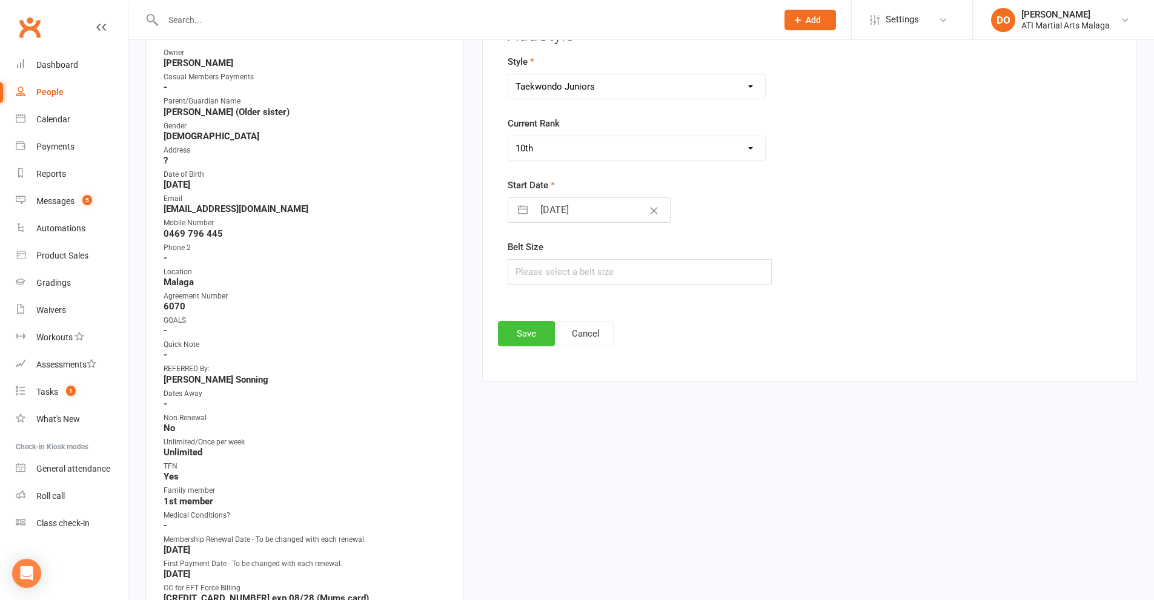
click at [546, 337] on button "Save" at bounding box center [526, 333] width 57 height 25
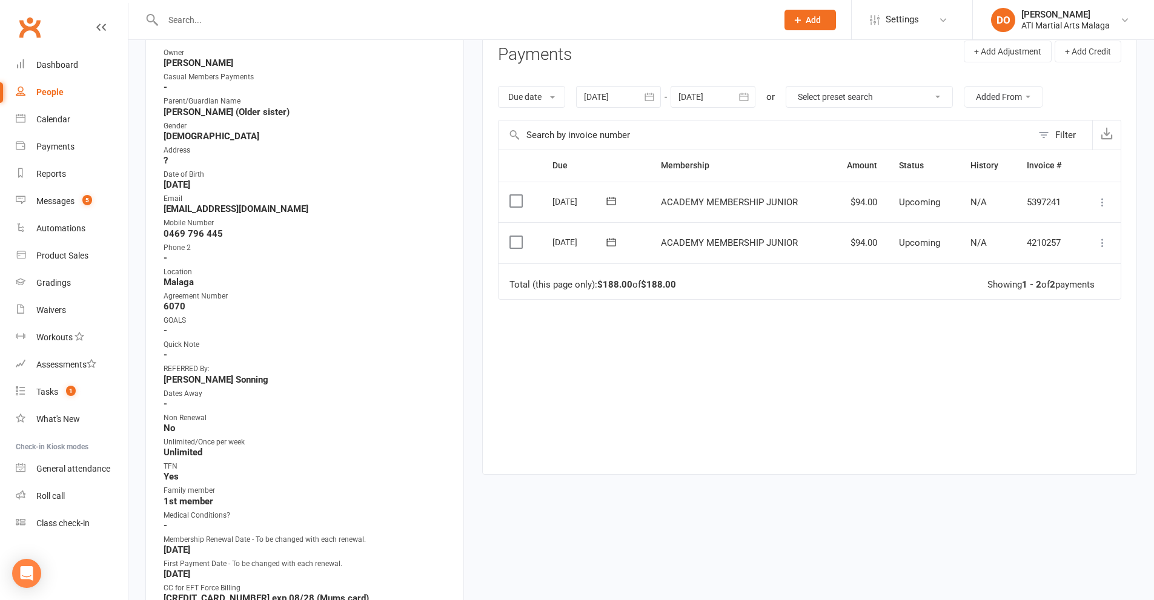
click at [635, 21] on input "text" at bounding box center [463, 20] width 609 height 17
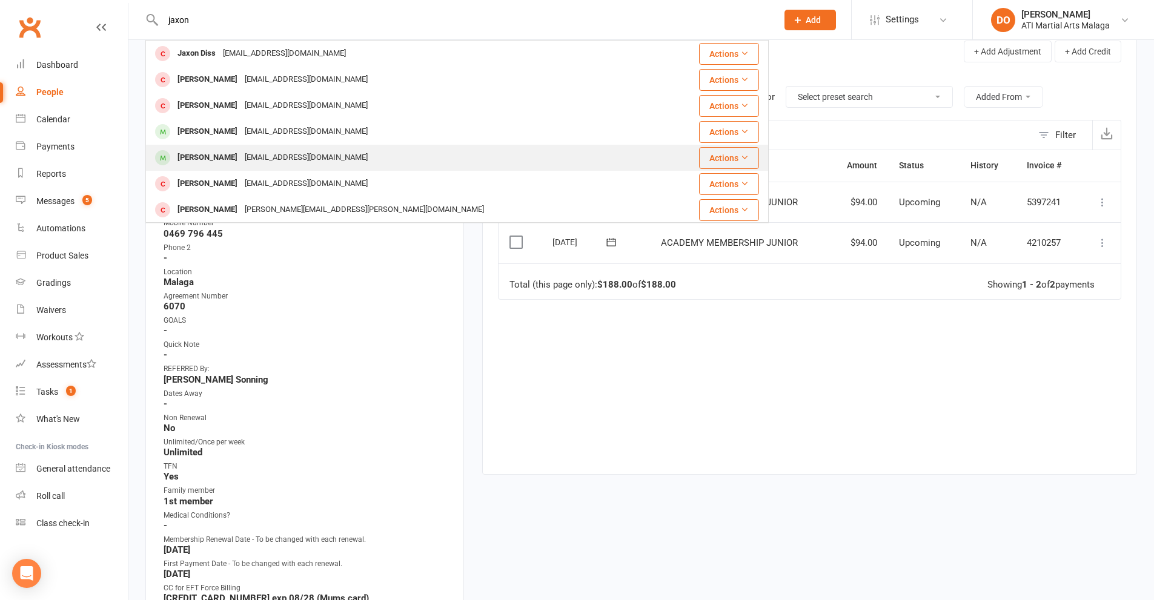
type input "jaxon"
click at [241, 163] on div "diatint39@gmail.com" at bounding box center [306, 158] width 130 height 18
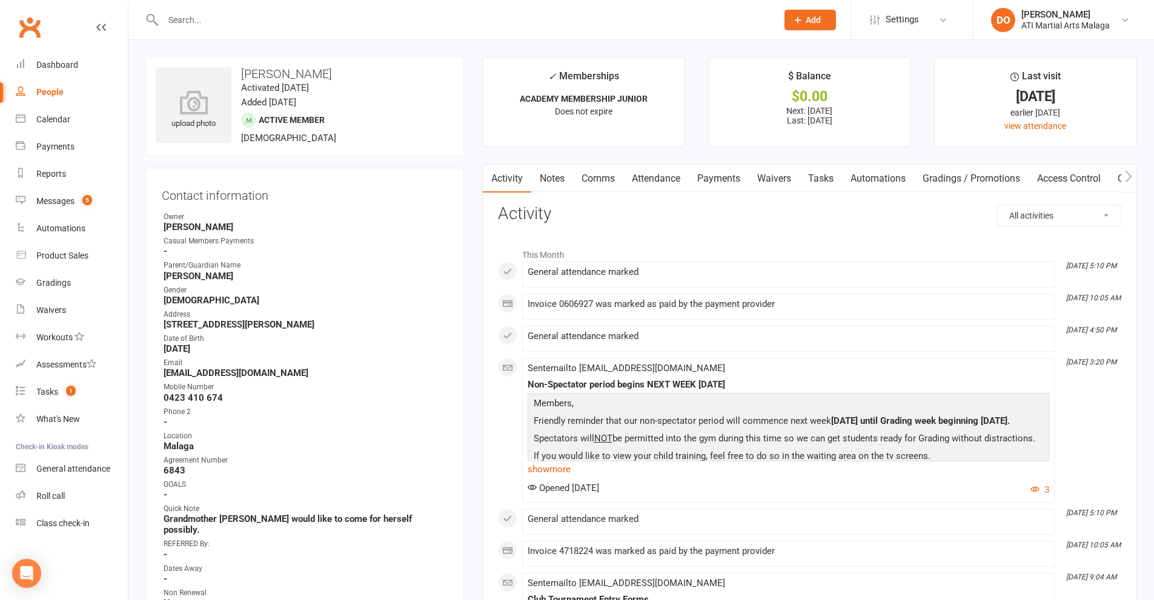
click at [723, 178] on link "Payments" at bounding box center [719, 179] width 60 height 28
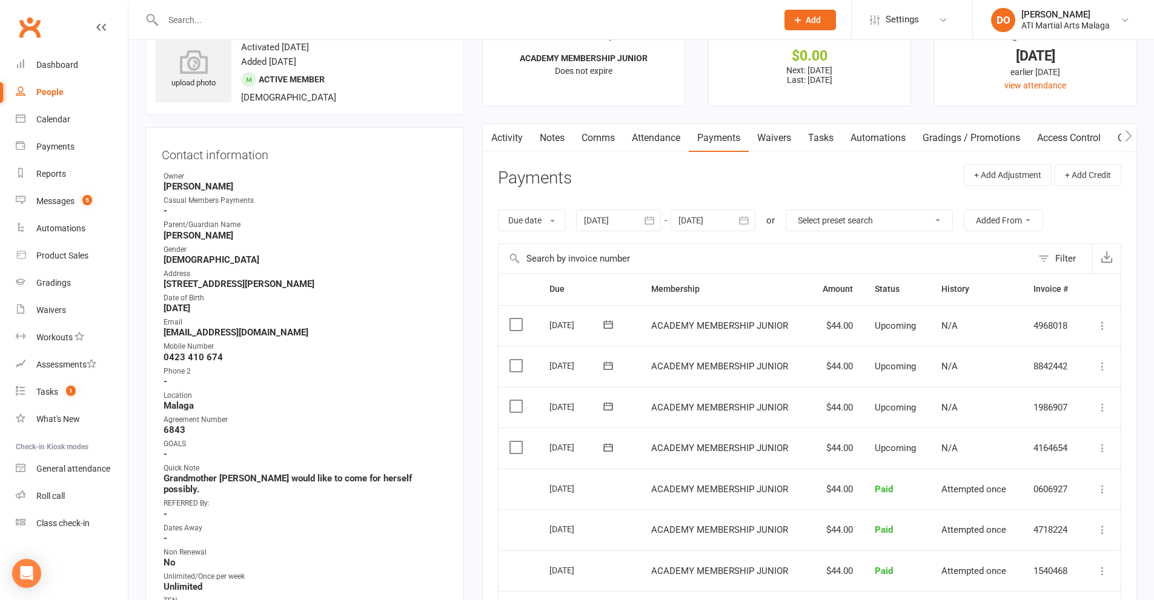
scroll to position [121, 0]
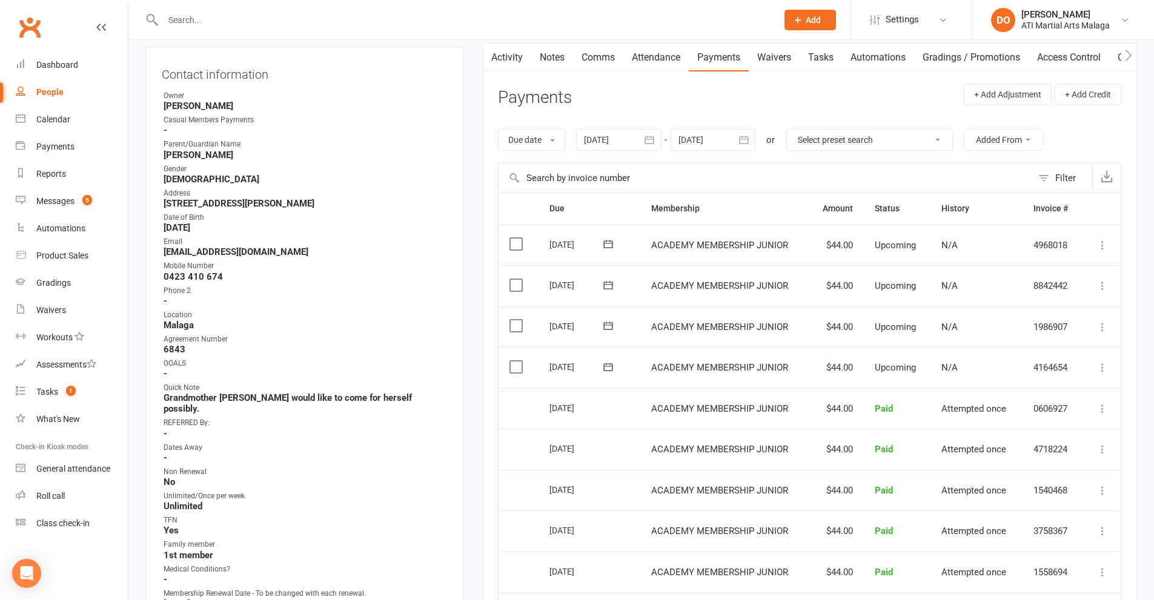
click at [1103, 369] on icon at bounding box center [1102, 368] width 12 height 12
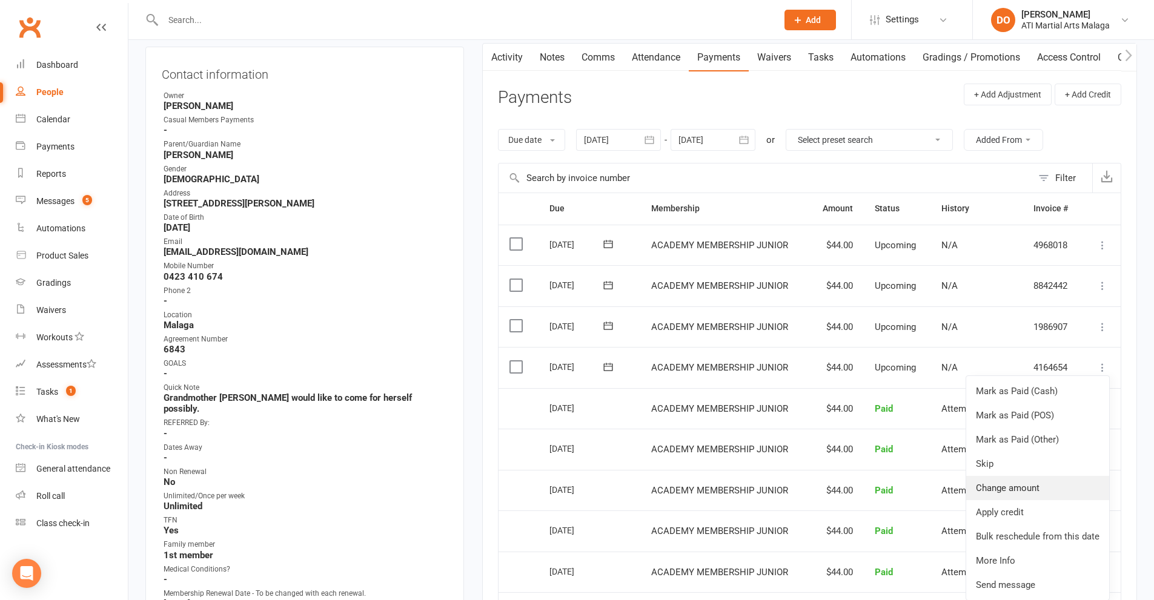
click at [1023, 489] on link "Change amount" at bounding box center [1037, 488] width 143 height 24
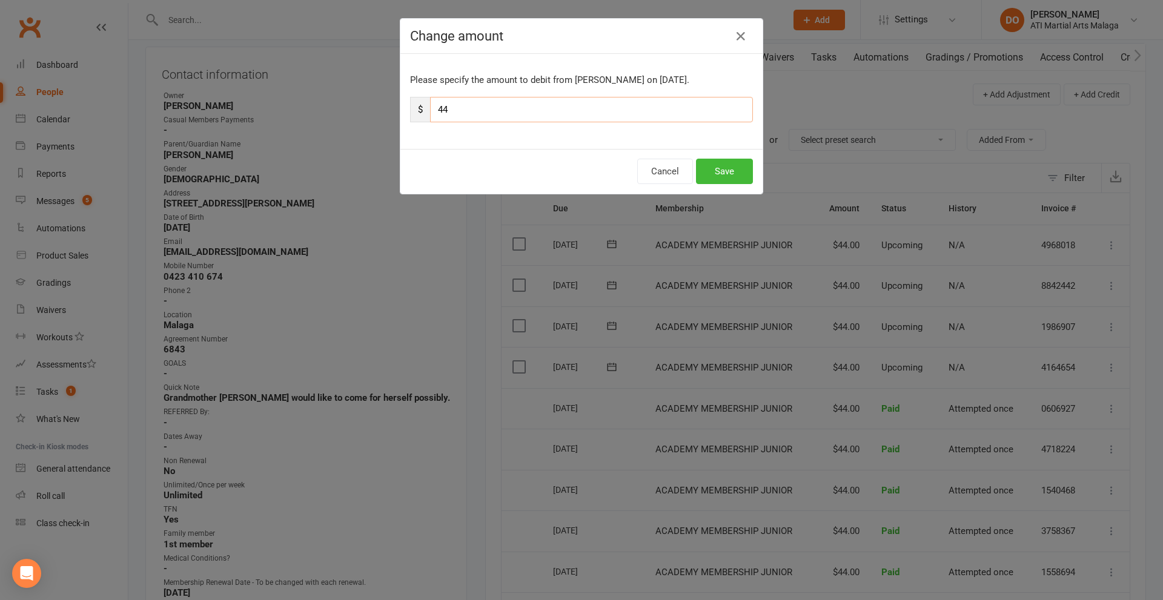
drag, startPoint x: 428, startPoint y: 112, endPoint x: 420, endPoint y: 111, distance: 7.9
click at [420, 111] on div "$ 44" at bounding box center [581, 109] width 343 height 25
type input "74"
click at [727, 171] on button "Save" at bounding box center [724, 171] width 57 height 25
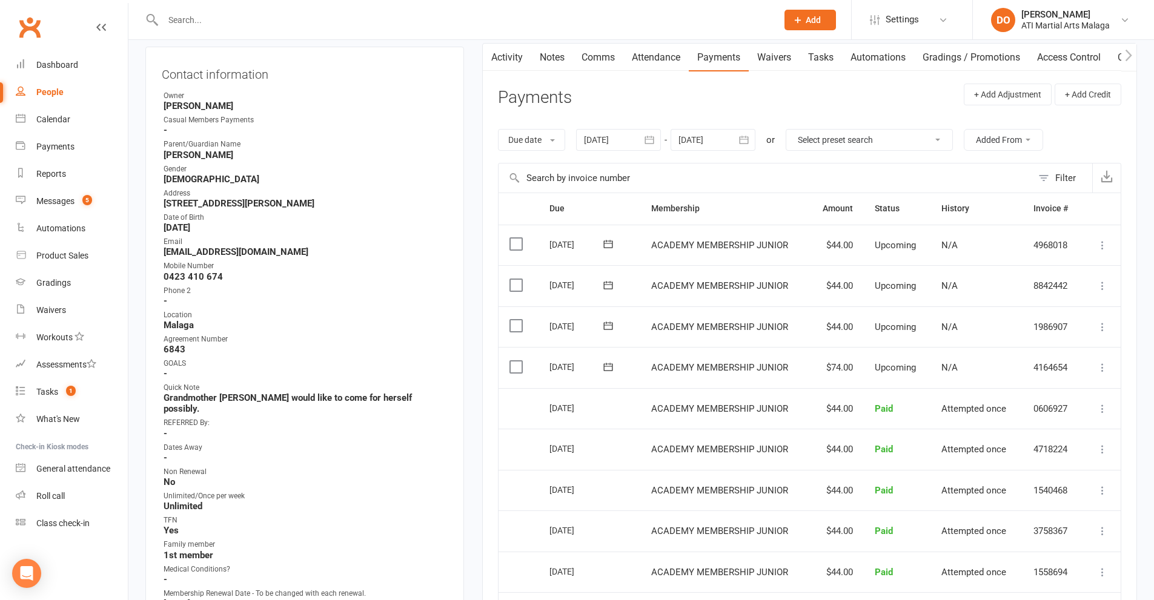
click at [1102, 325] on icon at bounding box center [1102, 327] width 12 height 12
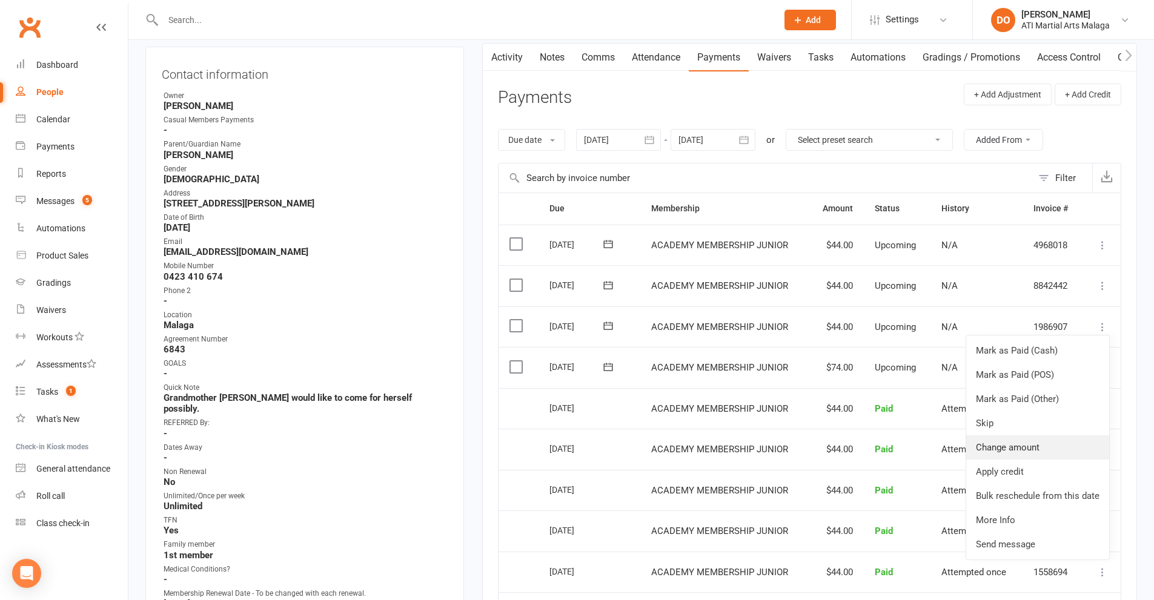
click at [1010, 444] on link "Change amount" at bounding box center [1037, 448] width 143 height 24
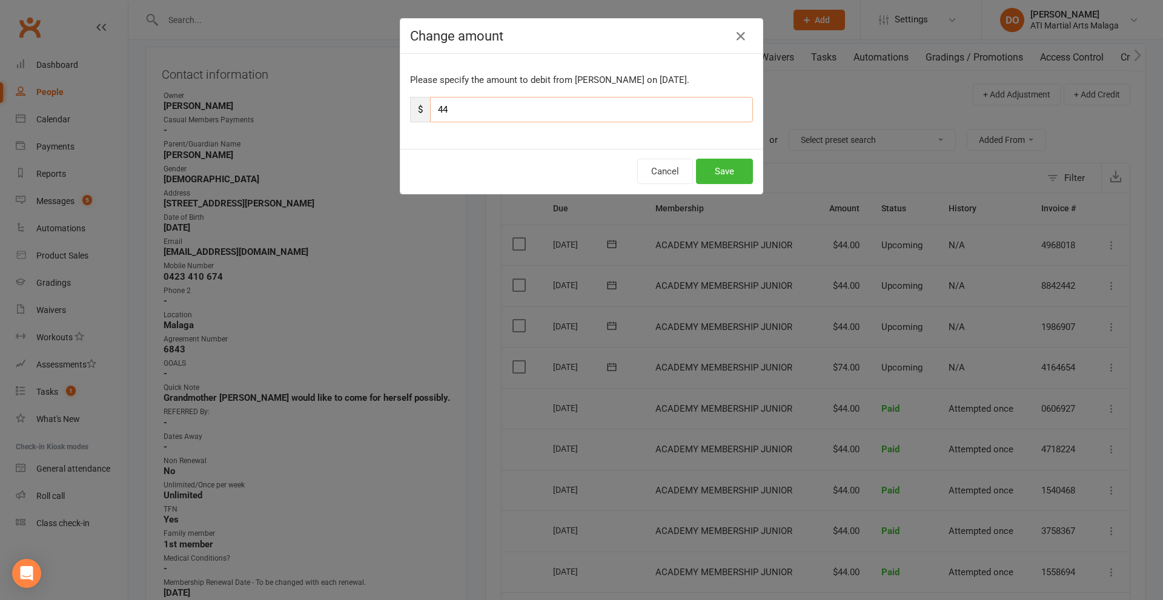
drag, startPoint x: 444, startPoint y: 110, endPoint x: 403, endPoint y: 114, distance: 40.8
click at [403, 114] on div "Please specify the amount to debit from Jaxon Vo on Aug 25, 2025. $ 44" at bounding box center [581, 101] width 362 height 95
type input "74"
click at [719, 168] on button "Save" at bounding box center [724, 171] width 57 height 25
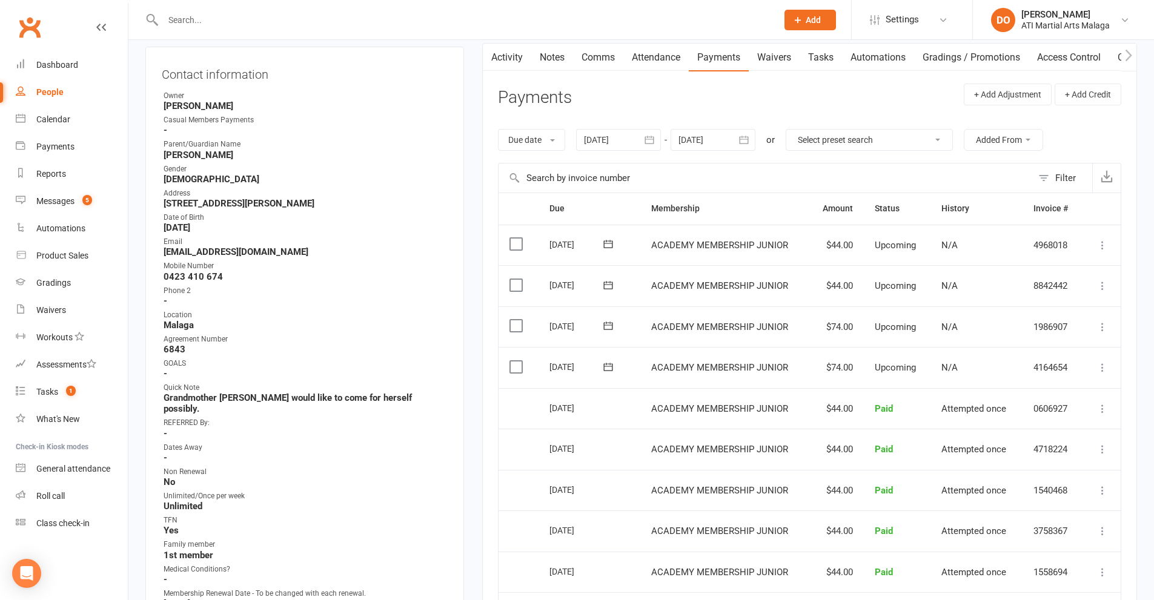
click at [1104, 282] on icon at bounding box center [1102, 286] width 12 height 12
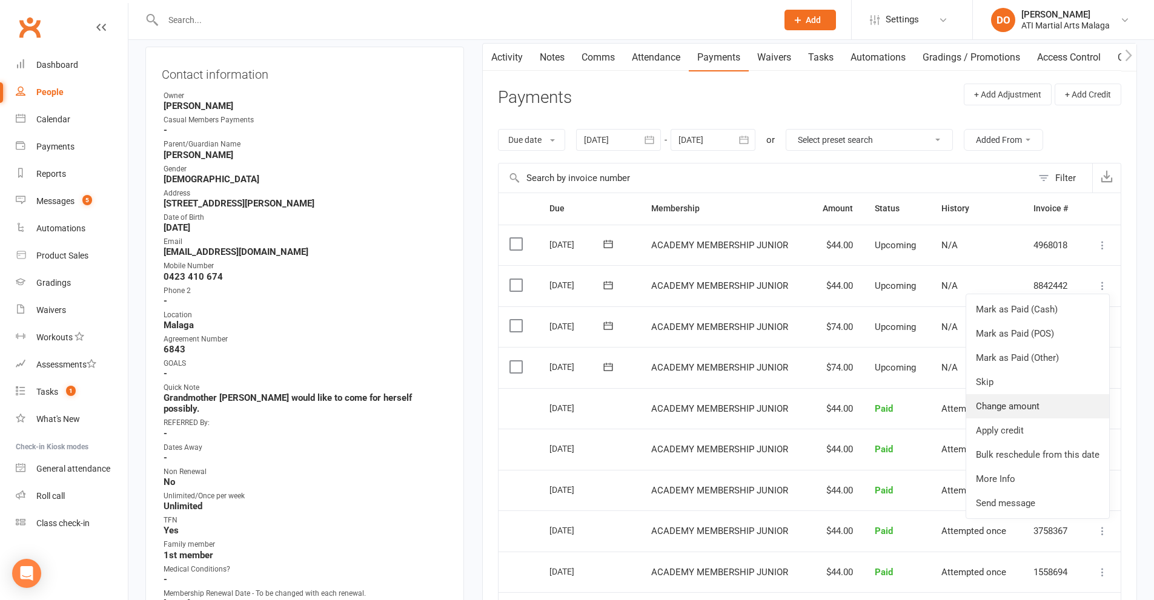
click at [1019, 402] on link "Change amount" at bounding box center [1037, 406] width 143 height 24
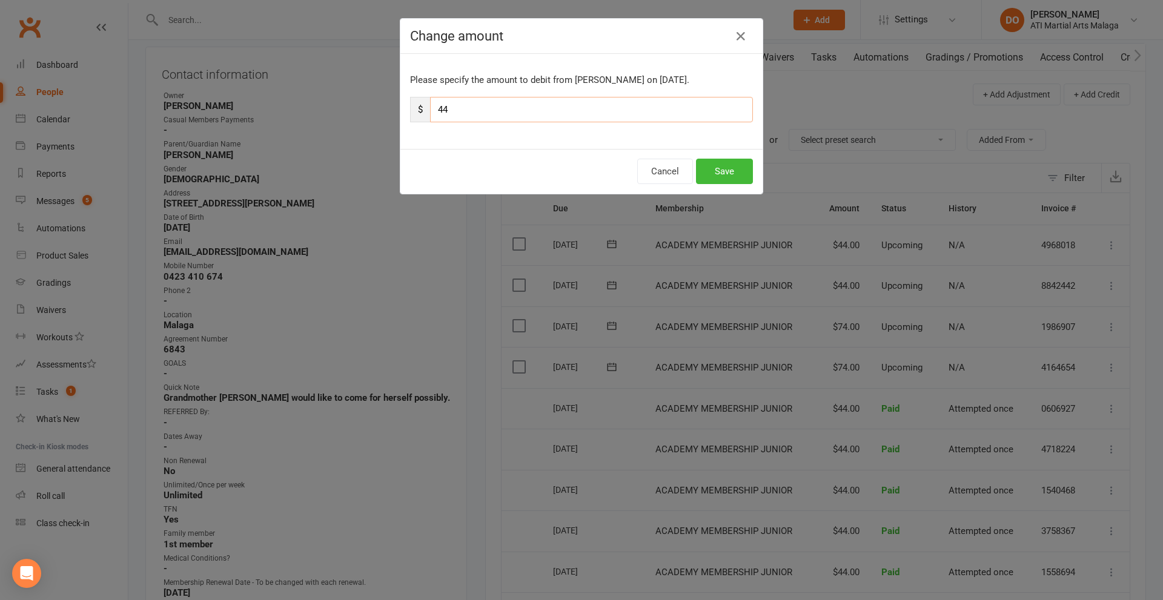
drag, startPoint x: 448, startPoint y: 111, endPoint x: 410, endPoint y: 122, distance: 40.3
click at [410, 122] on div "$ 44" at bounding box center [581, 109] width 343 height 25
type input "74"
click at [708, 175] on button "Save" at bounding box center [724, 171] width 57 height 25
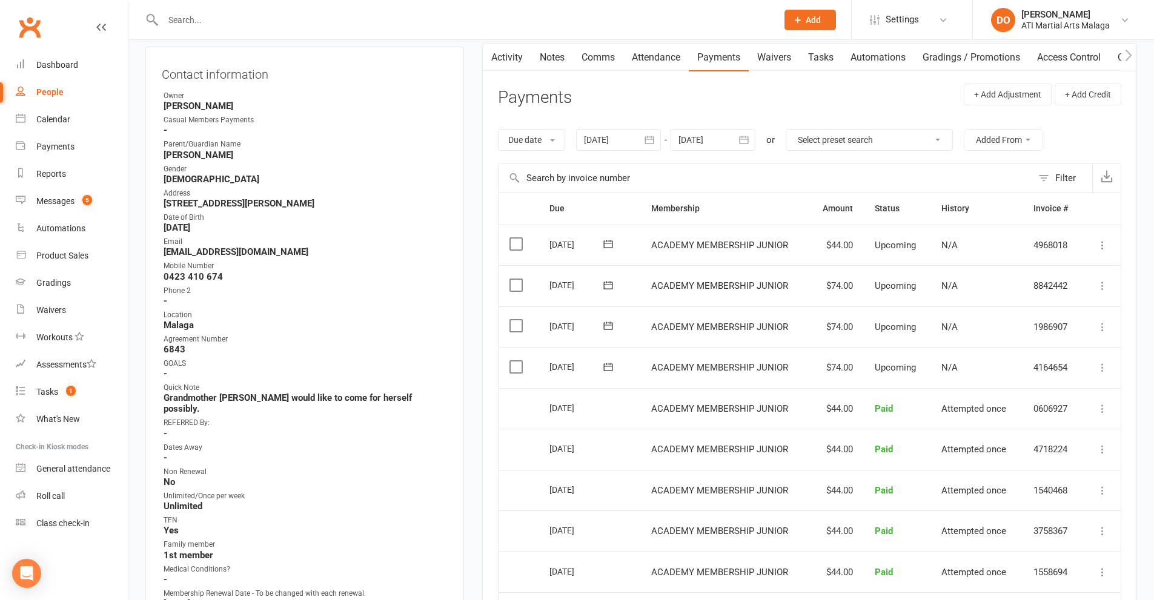
click at [1101, 245] on icon at bounding box center [1102, 245] width 12 height 12
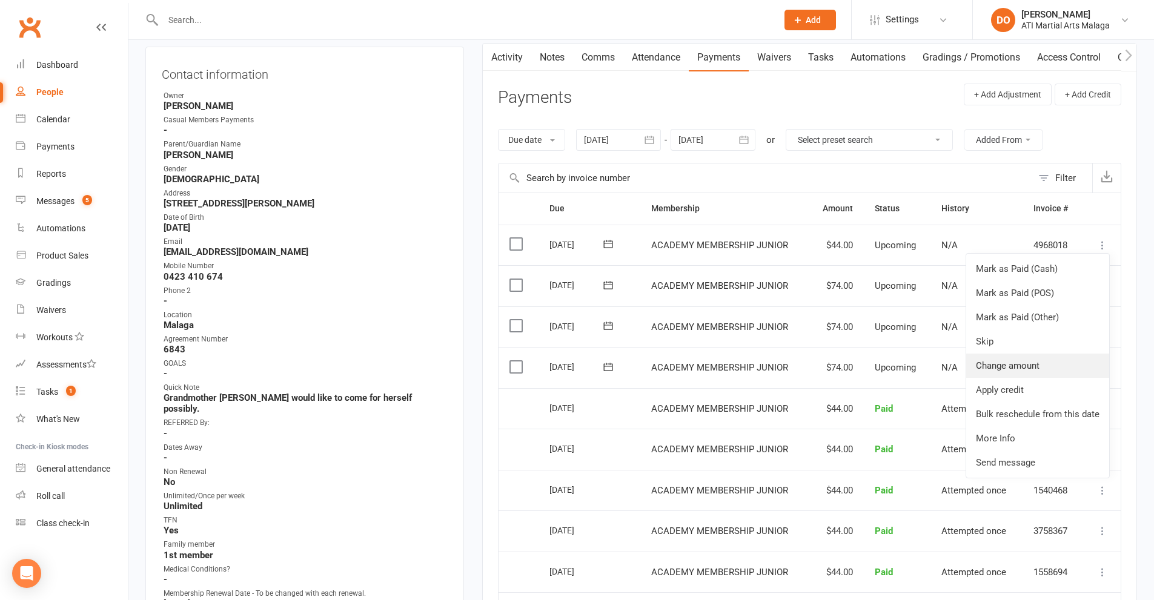
click at [1014, 371] on link "Change amount" at bounding box center [1037, 366] width 143 height 24
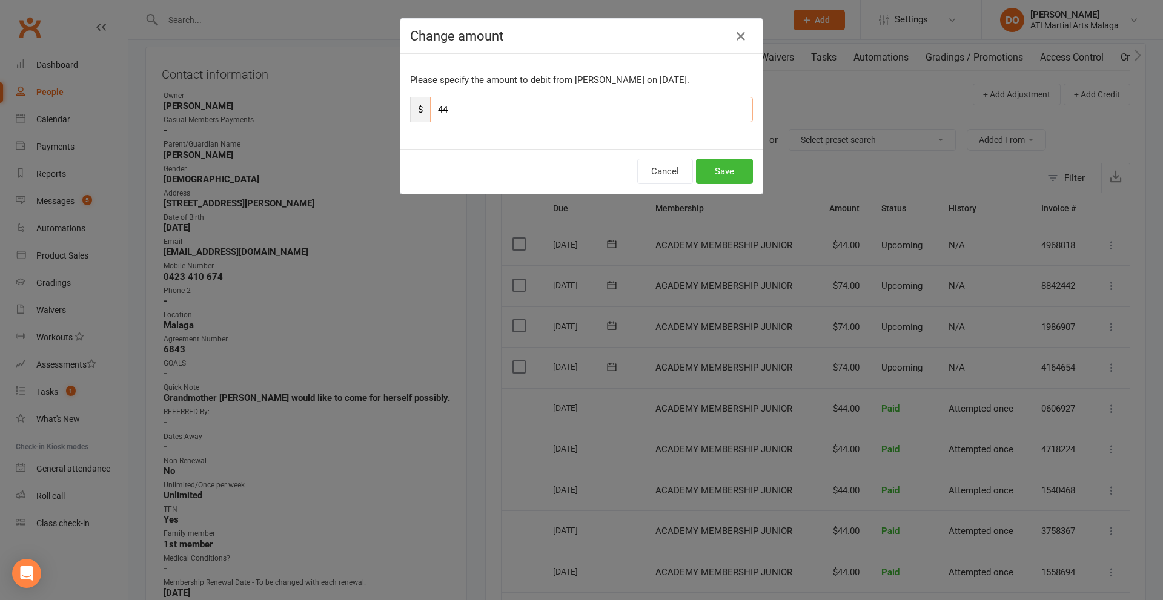
drag, startPoint x: 447, startPoint y: 117, endPoint x: 430, endPoint y: 119, distance: 17.1
click at [430, 119] on input "44" at bounding box center [591, 109] width 323 height 25
type input "74"
click at [708, 169] on button "Save" at bounding box center [724, 171] width 57 height 25
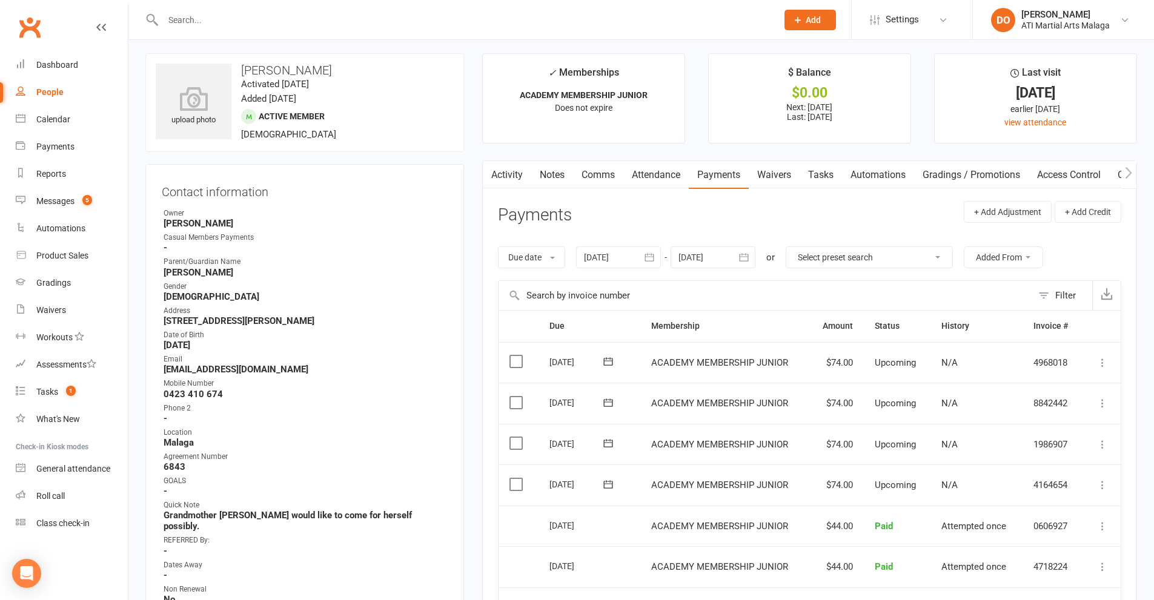
scroll to position [0, 0]
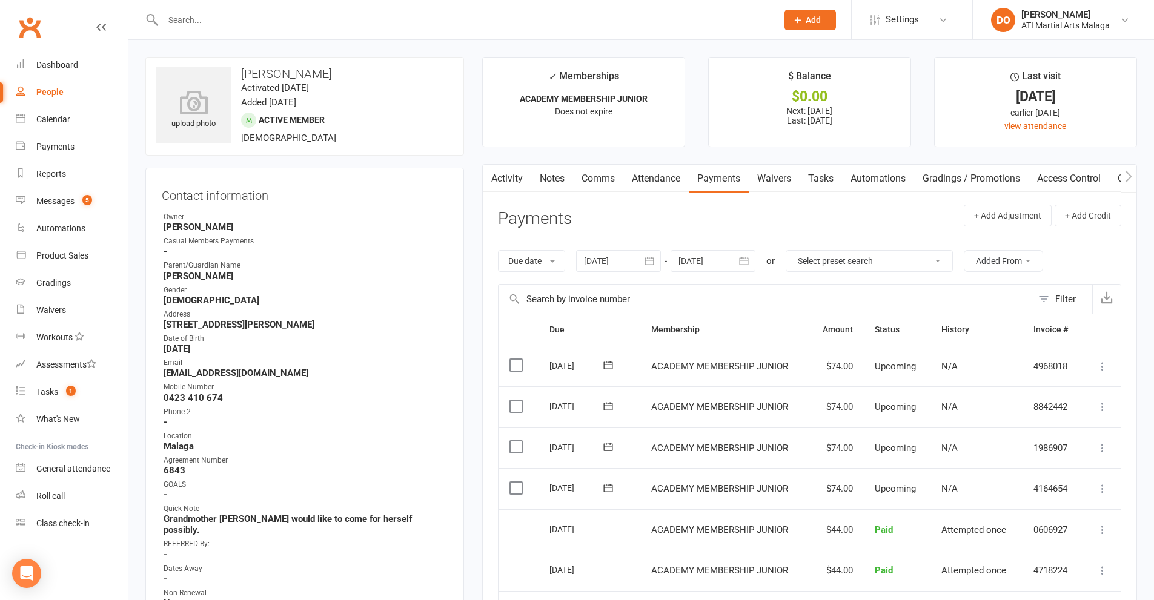
click at [555, 179] on link "Notes" at bounding box center [552, 179] width 42 height 28
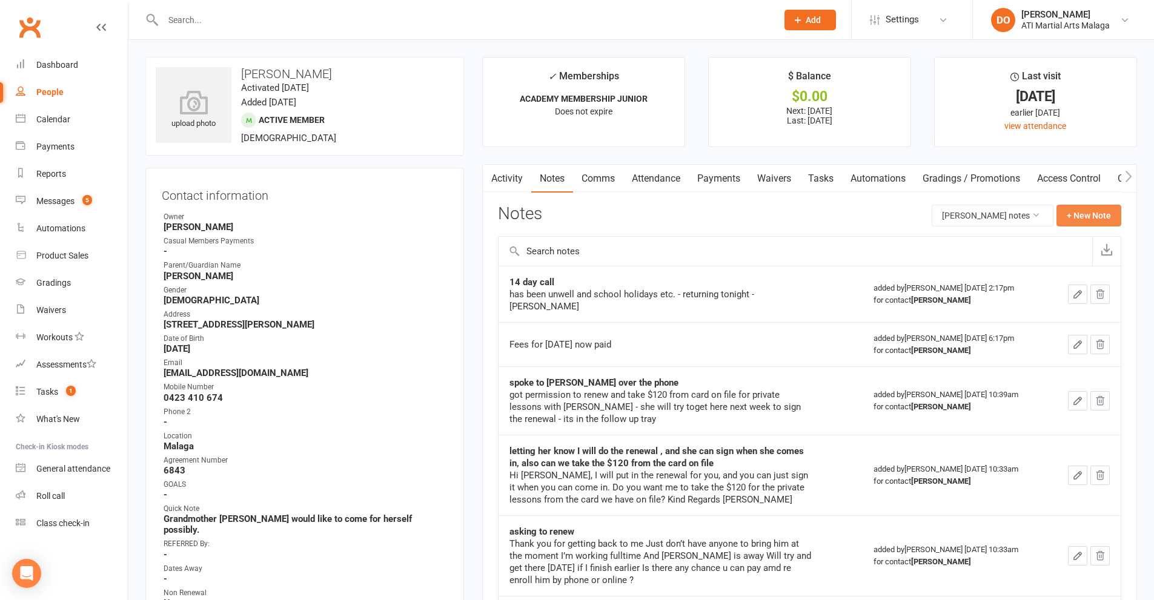
click at [1093, 216] on button "+ New Note" at bounding box center [1089, 216] width 65 height 22
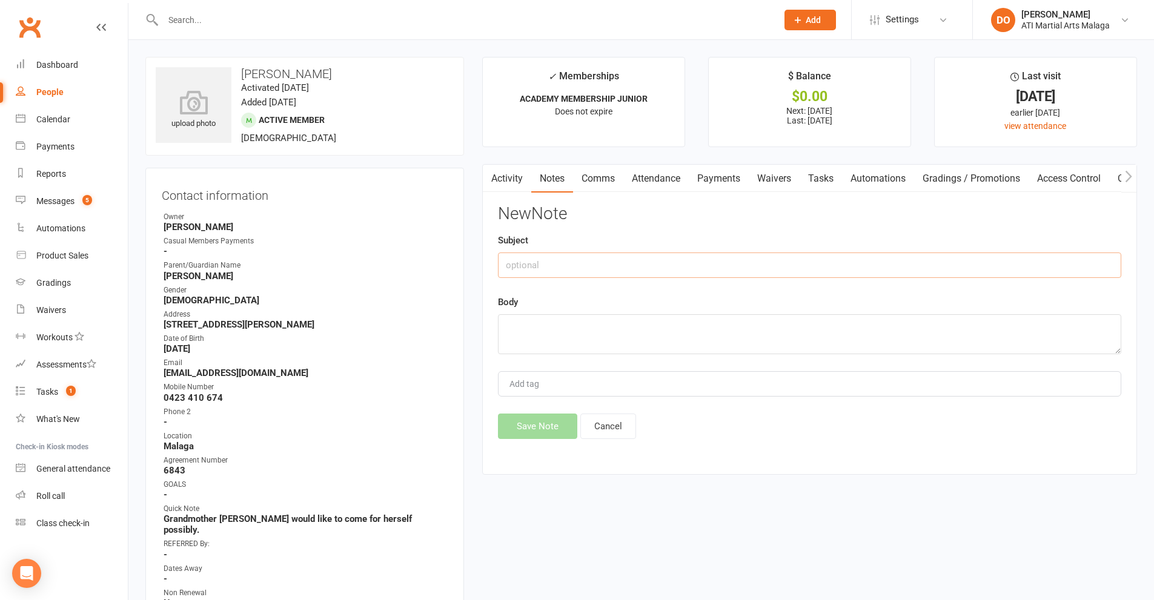
click at [629, 267] on input "text" at bounding box center [809, 265] width 623 height 25
type input "$30 added to next 4 payments"
click at [713, 337] on textarea at bounding box center [809, 334] width 623 height 40
click at [530, 330] on textarea "for smll group privates" at bounding box center [809, 334] width 623 height 40
click at [522, 326] on textarea "for small group privates" at bounding box center [809, 334] width 623 height 40
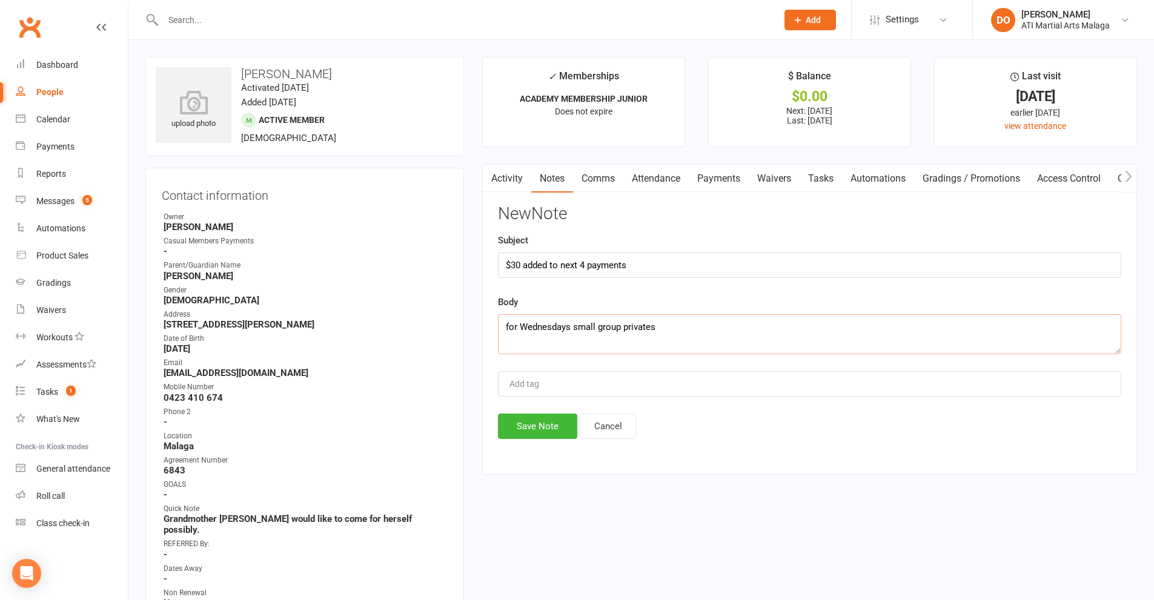
click at [685, 328] on textarea "for Wednesdays small group privates" at bounding box center [809, 334] width 623 height 40
type textarea "for Wednesdays small group privates (September block)"
click at [558, 438] on button "Save Note" at bounding box center [537, 426] width 79 height 25
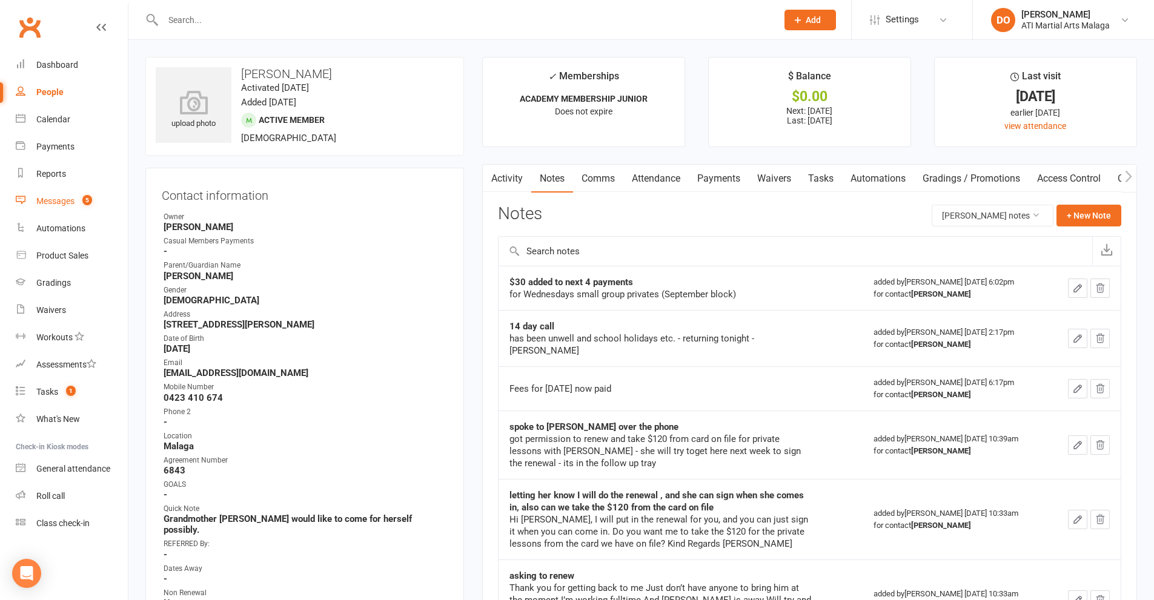
click at [57, 199] on div "Messages" at bounding box center [55, 201] width 38 height 10
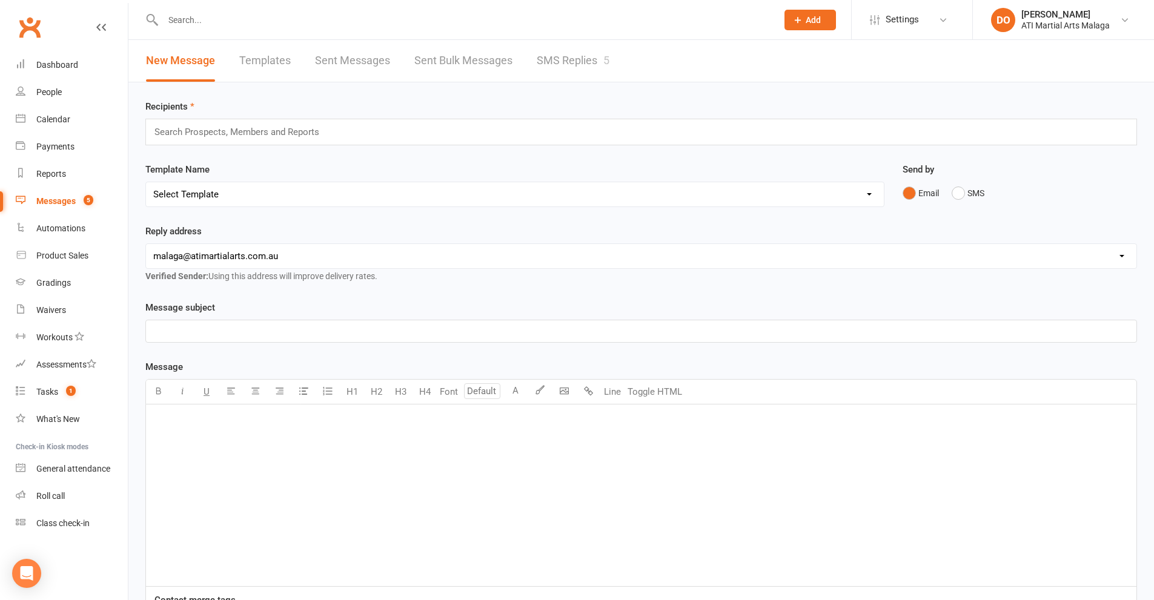
click at [583, 65] on link "SMS Replies 5" at bounding box center [573, 61] width 73 height 42
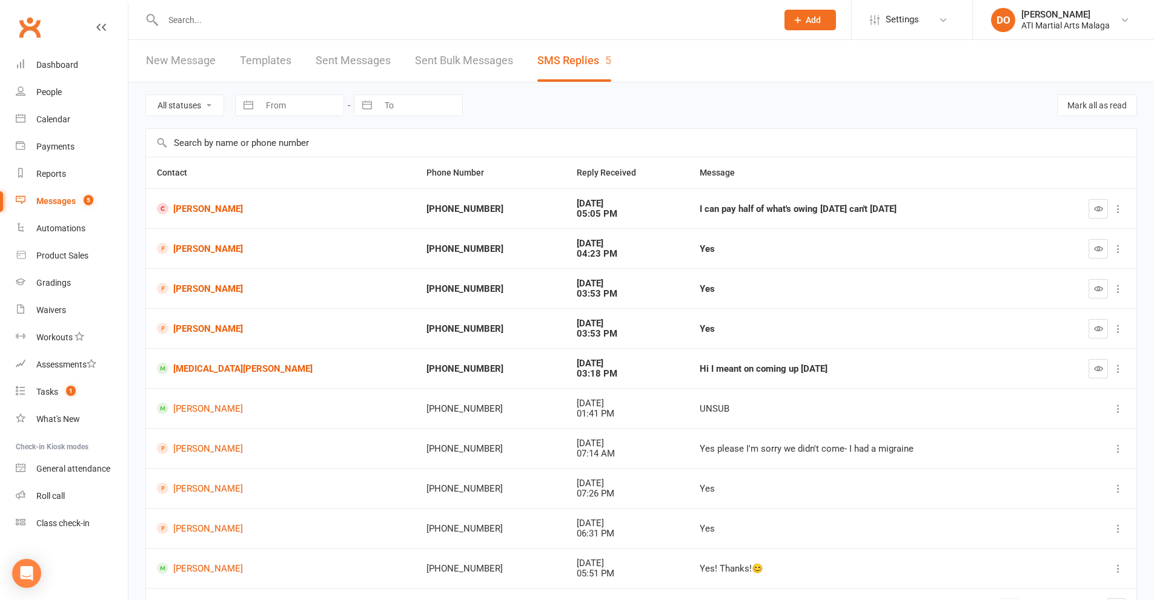
click at [201, 16] on input "text" at bounding box center [463, 20] width 609 height 17
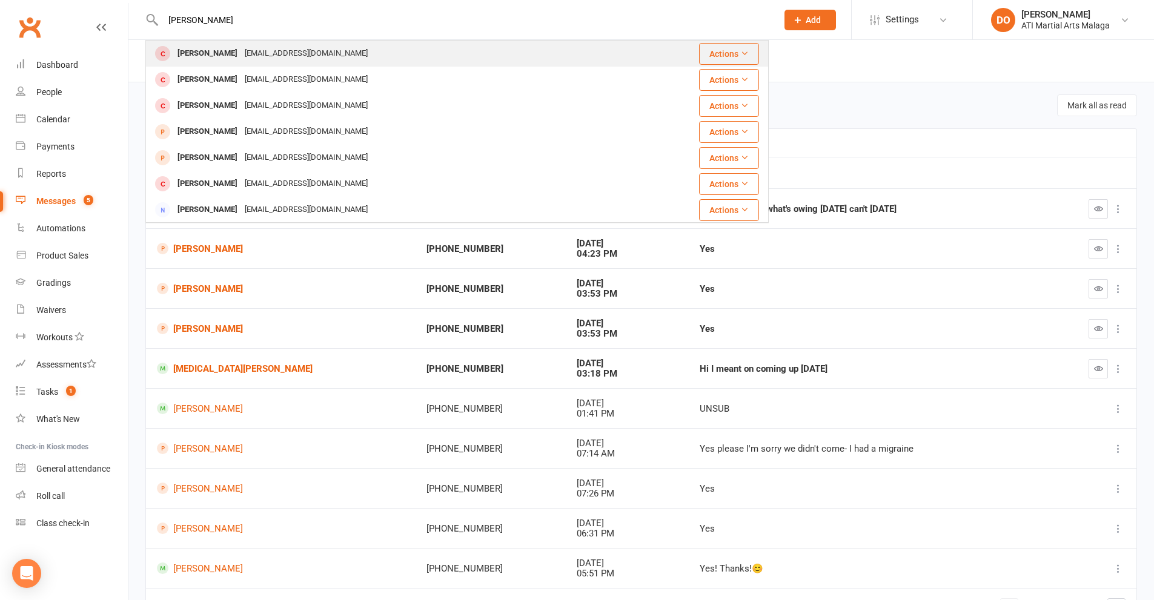
type input "hannah wilkinson"
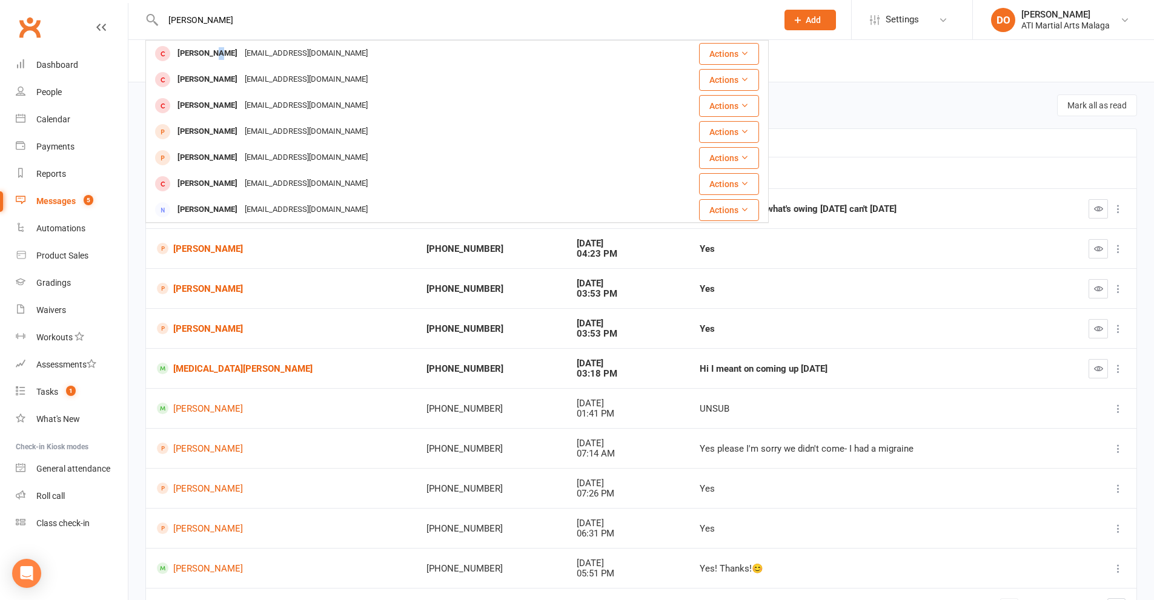
click at [217, 53] on div "Hannah Wilkinson" at bounding box center [207, 54] width 67 height 18
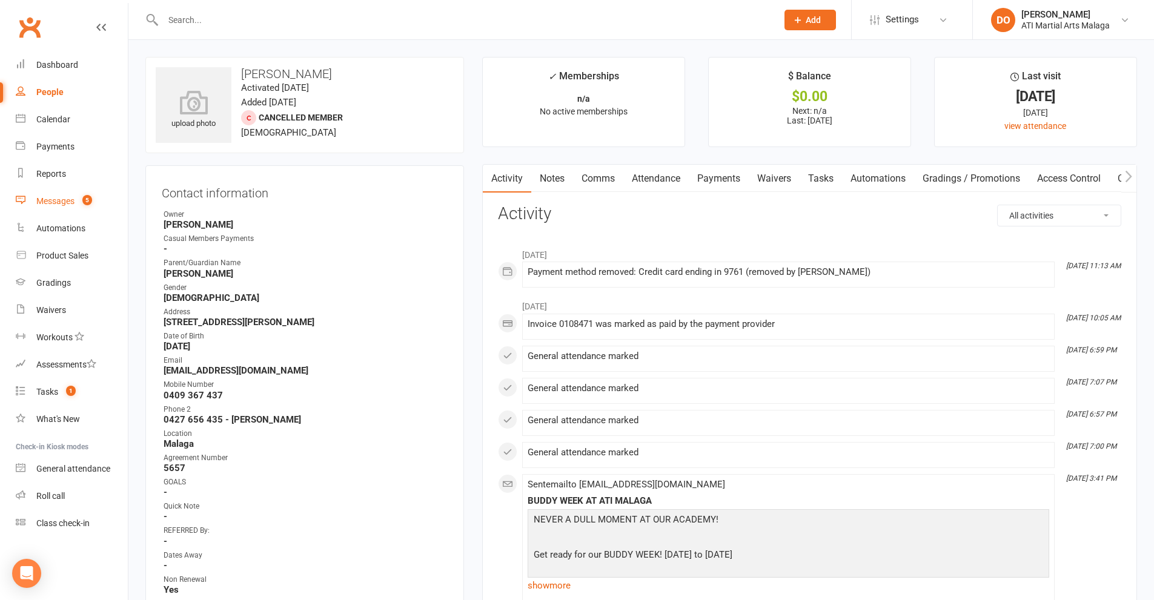
click at [68, 202] on div "Messages" at bounding box center [55, 201] width 38 height 10
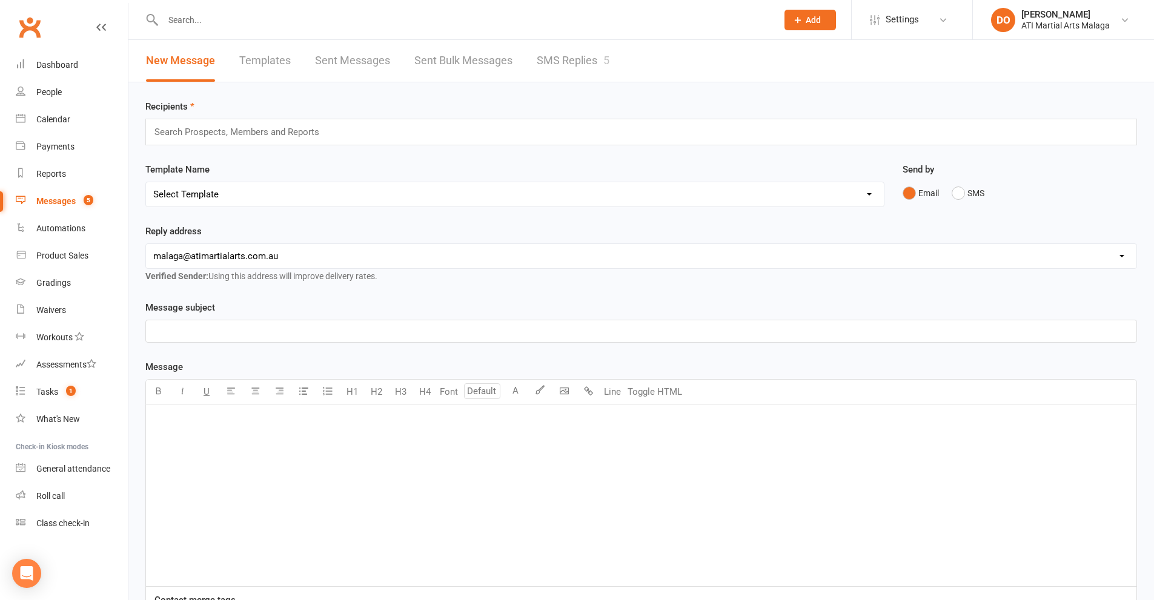
click at [572, 56] on link "SMS Replies 5" at bounding box center [573, 61] width 73 height 42
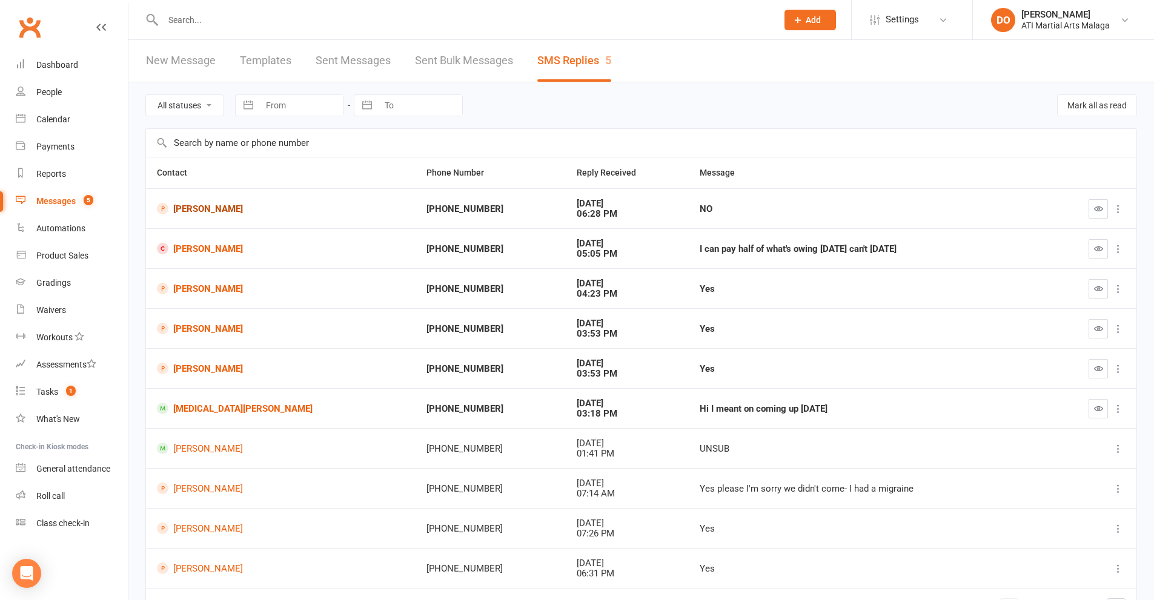
click at [206, 206] on link "Ahmed Haron" at bounding box center [281, 209] width 248 height 12
